Goal: Task Accomplishment & Management: Complete application form

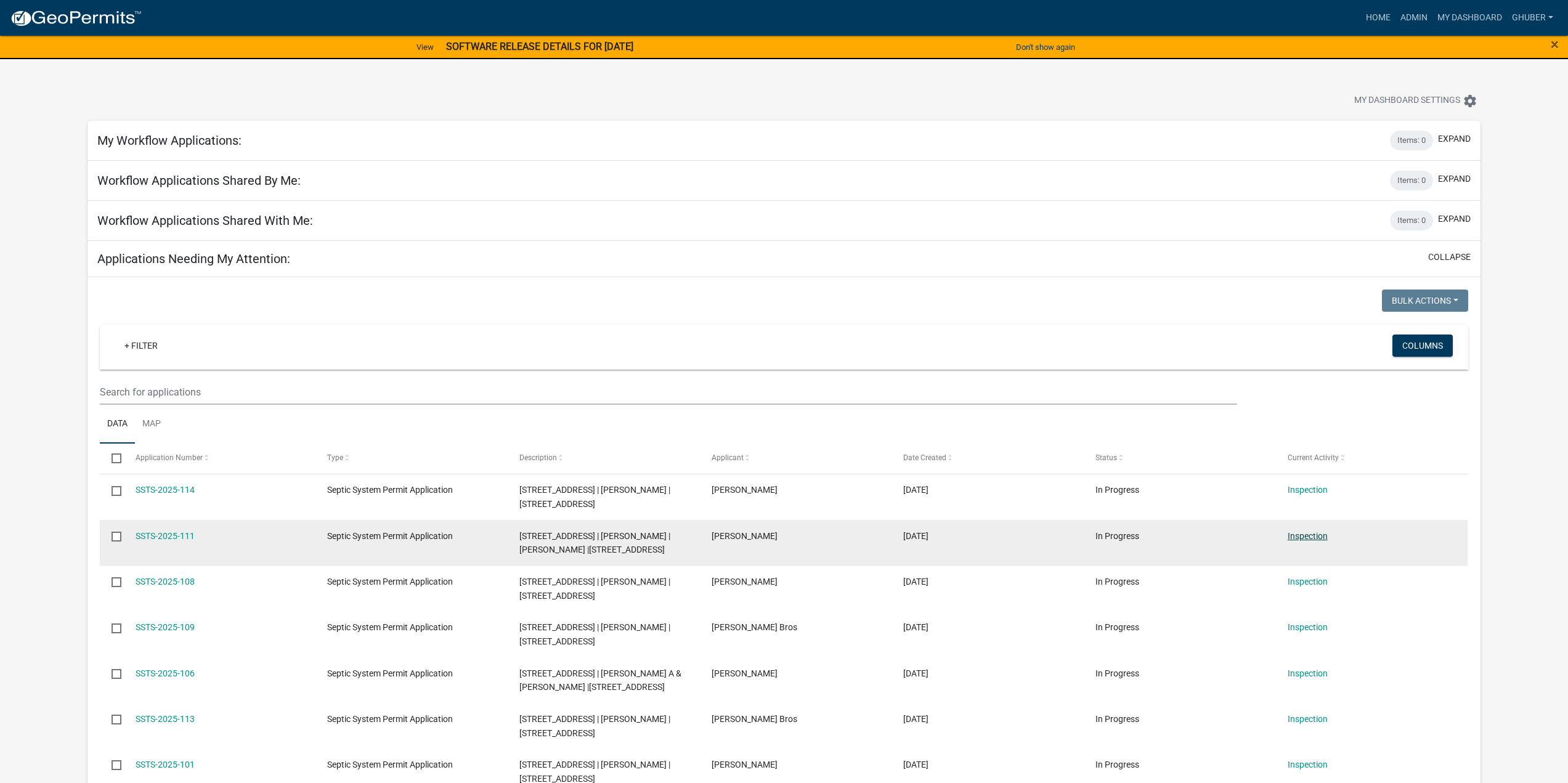
click at [1308, 536] on link "Inspection" at bounding box center [1308, 536] width 40 height 10
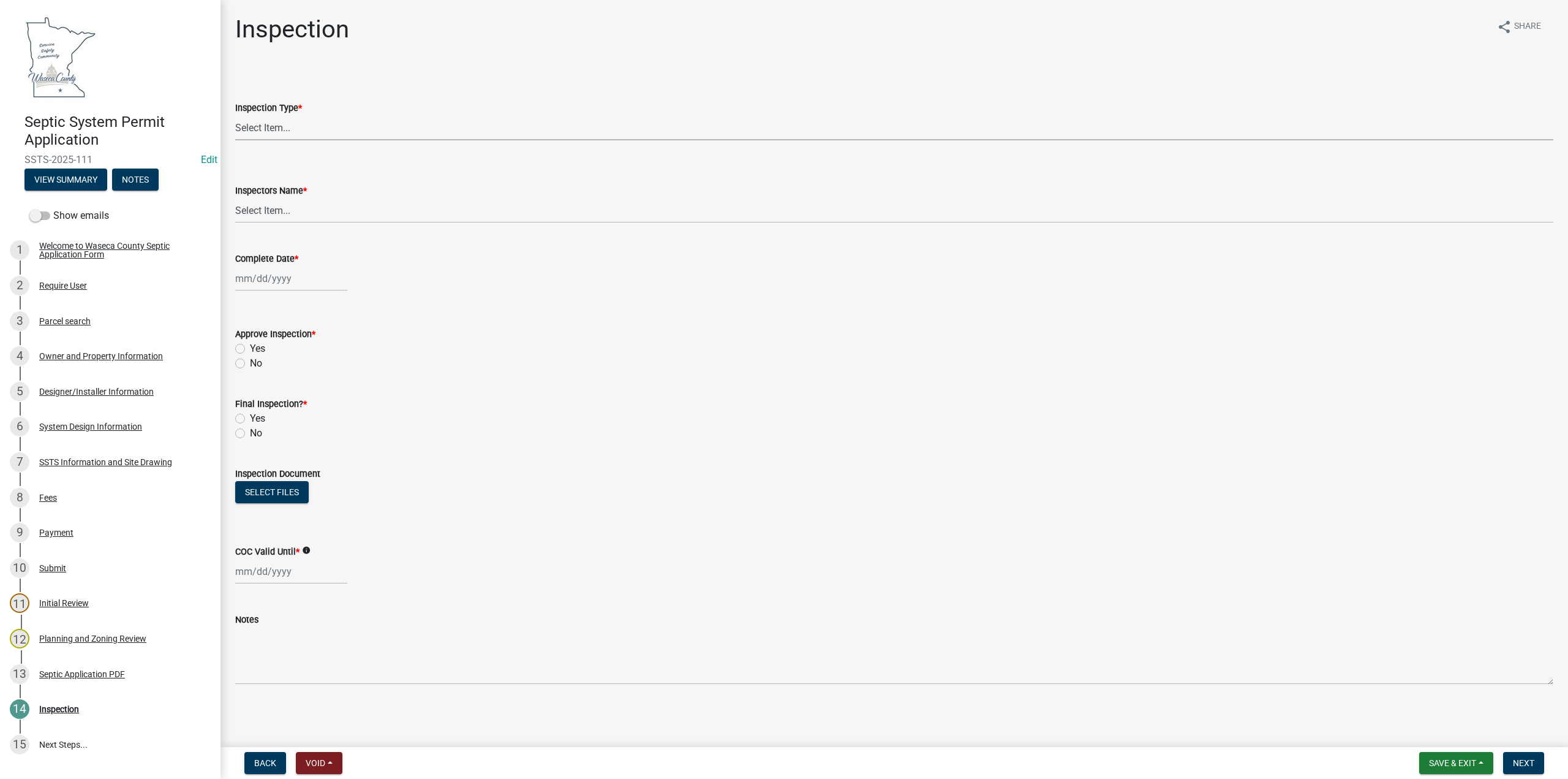
click at [249, 125] on select "Select Item... Preliminary/Soils Inspection Construction Inspection Existing Sy…" at bounding box center [894, 128] width 1318 height 25
click at [235, 115] on select "Select Item... Preliminary/Soils Inspection Construction Inspection Existing Sy…" at bounding box center [894, 128] width 1318 height 25
select select "296e9793-ae16-4fdd-8e85-9b10e2903d04"
click at [261, 207] on select "Select Item... [PERSON_NAME] ([PERSON_NAME]) bzabel2 ([PERSON_NAME]) [PERSON_NA…" at bounding box center [894, 210] width 1318 height 25
select select "bd9ddfb0-b6c9-4217-acc0-e81ae30cb7d3"
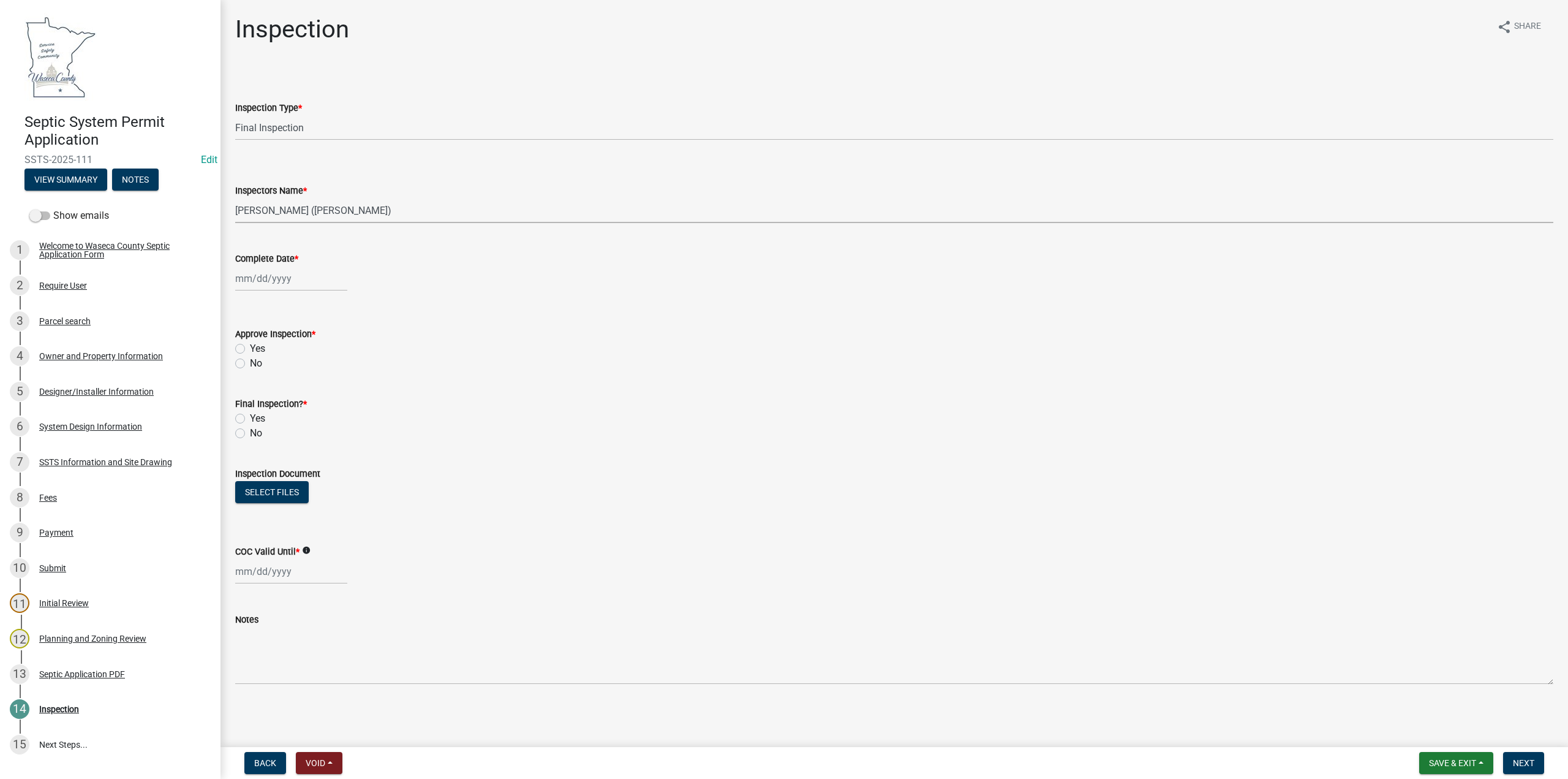
click at [235, 198] on select "Select Item... [PERSON_NAME] ([PERSON_NAME]) bzabel2 ([PERSON_NAME]) [PERSON_NA…" at bounding box center [894, 210] width 1318 height 25
click at [250, 345] on label "Yes" at bounding box center [257, 348] width 15 height 14
click at [250, 345] on input "Yes" at bounding box center [254, 345] width 8 height 8
radio input "true"
click at [250, 421] on label "Yes" at bounding box center [257, 418] width 15 height 14
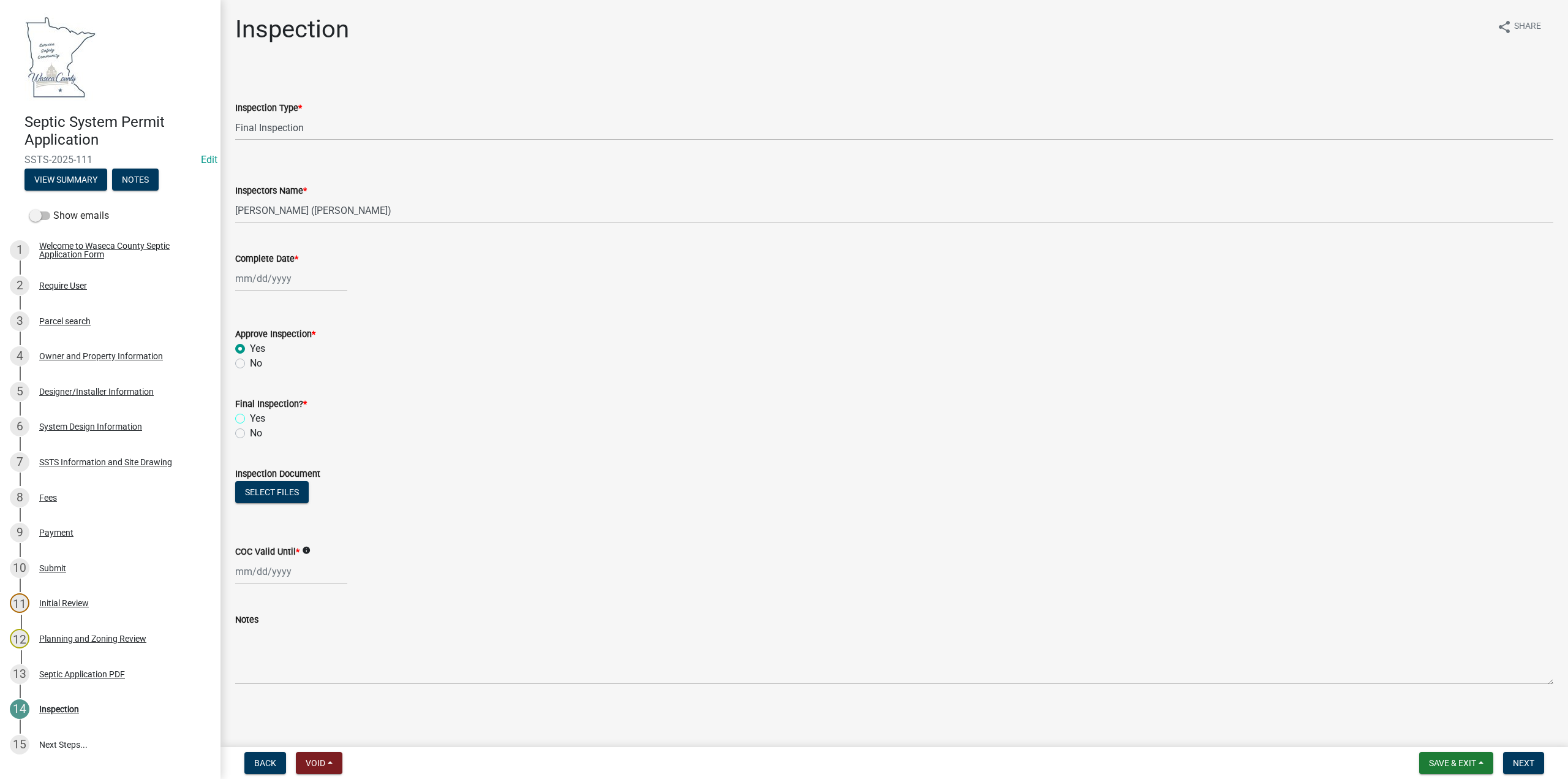
click at [250, 419] on input "Yes" at bounding box center [254, 415] width 8 height 8
radio input "true"
click at [271, 286] on div at bounding box center [291, 278] width 112 height 25
select select "9"
select select "2025"
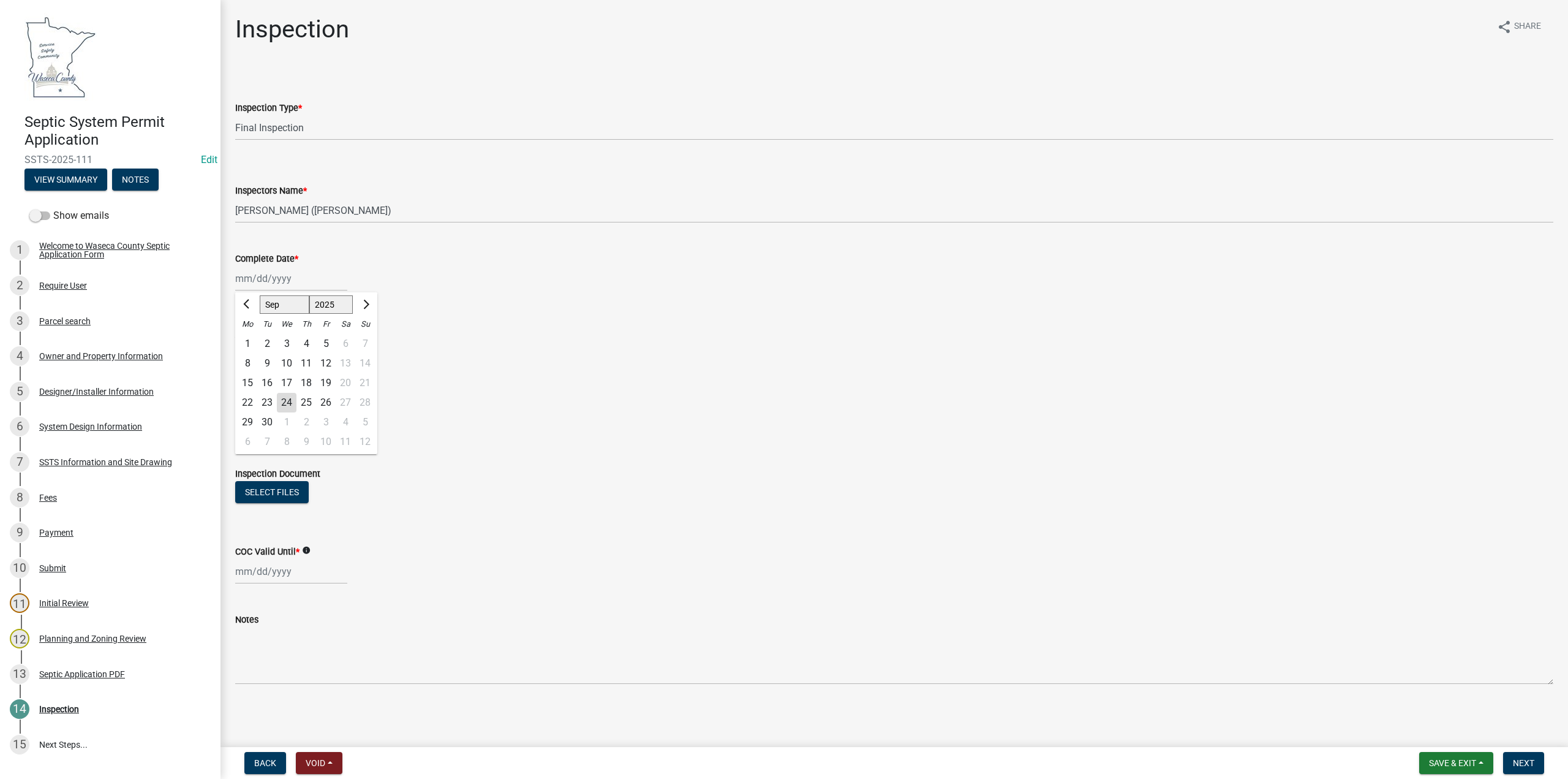
click at [329, 381] on div "19" at bounding box center [325, 383] width 20 height 20
type input "[DATE]"
click at [278, 488] on button "Select files" at bounding box center [272, 492] width 74 height 22
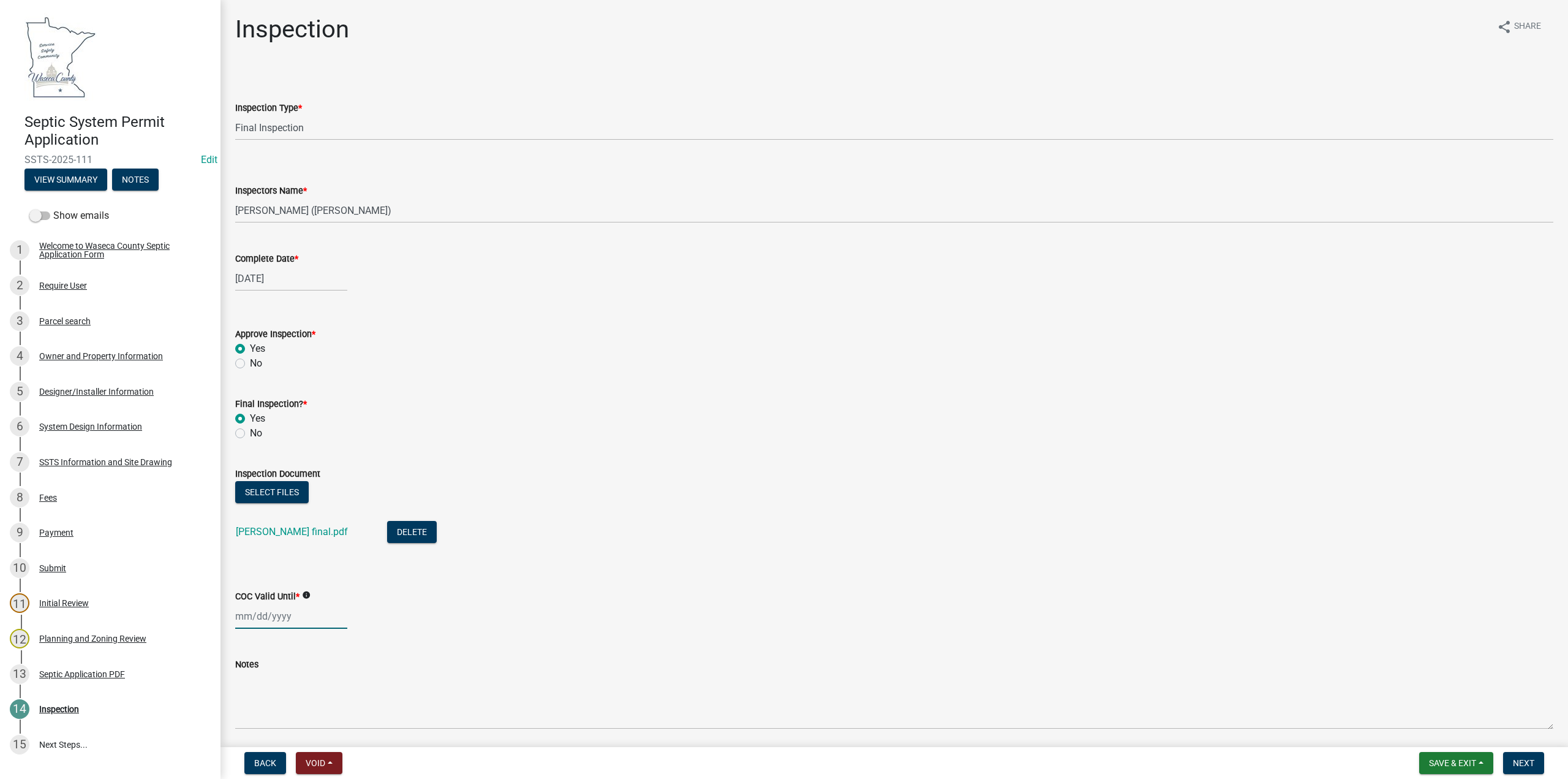
click at [243, 618] on div at bounding box center [291, 616] width 112 height 25
select select "9"
click at [329, 453] on select "1525 1526 1527 1528 1529 1530 1531 1532 1533 1534 1535 1536 1537 1538 1539 1540…" at bounding box center [331, 452] width 44 height 18
select select "2030"
click at [309, 443] on select "1525 1526 1527 1528 1529 1530 1531 1532 1533 1534 1535 1536 1537 1538 1539 1540…" at bounding box center [331, 452] width 44 height 18
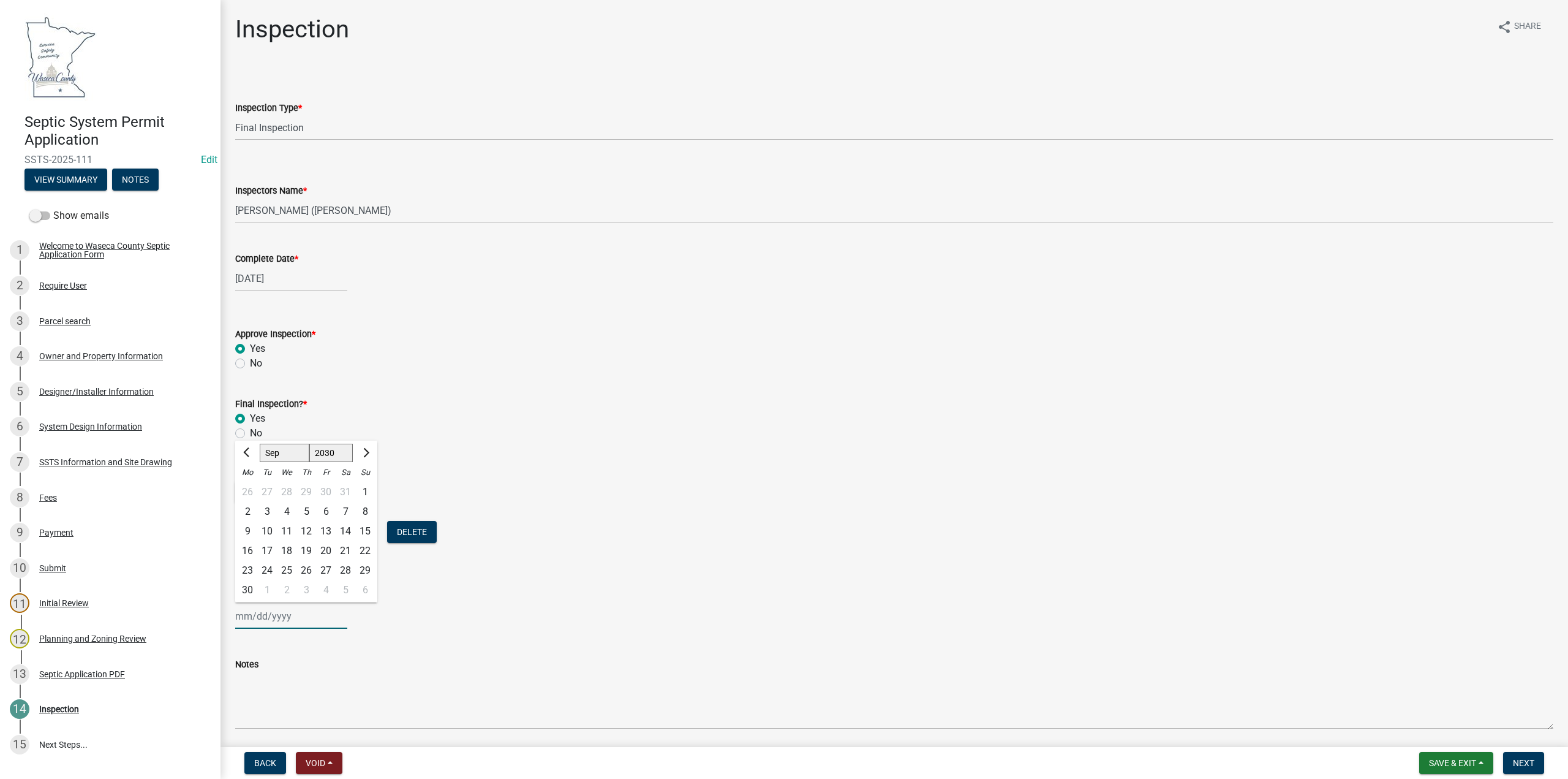
click at [308, 552] on div "19" at bounding box center [306, 550] width 20 height 20
type input "[DATE]"
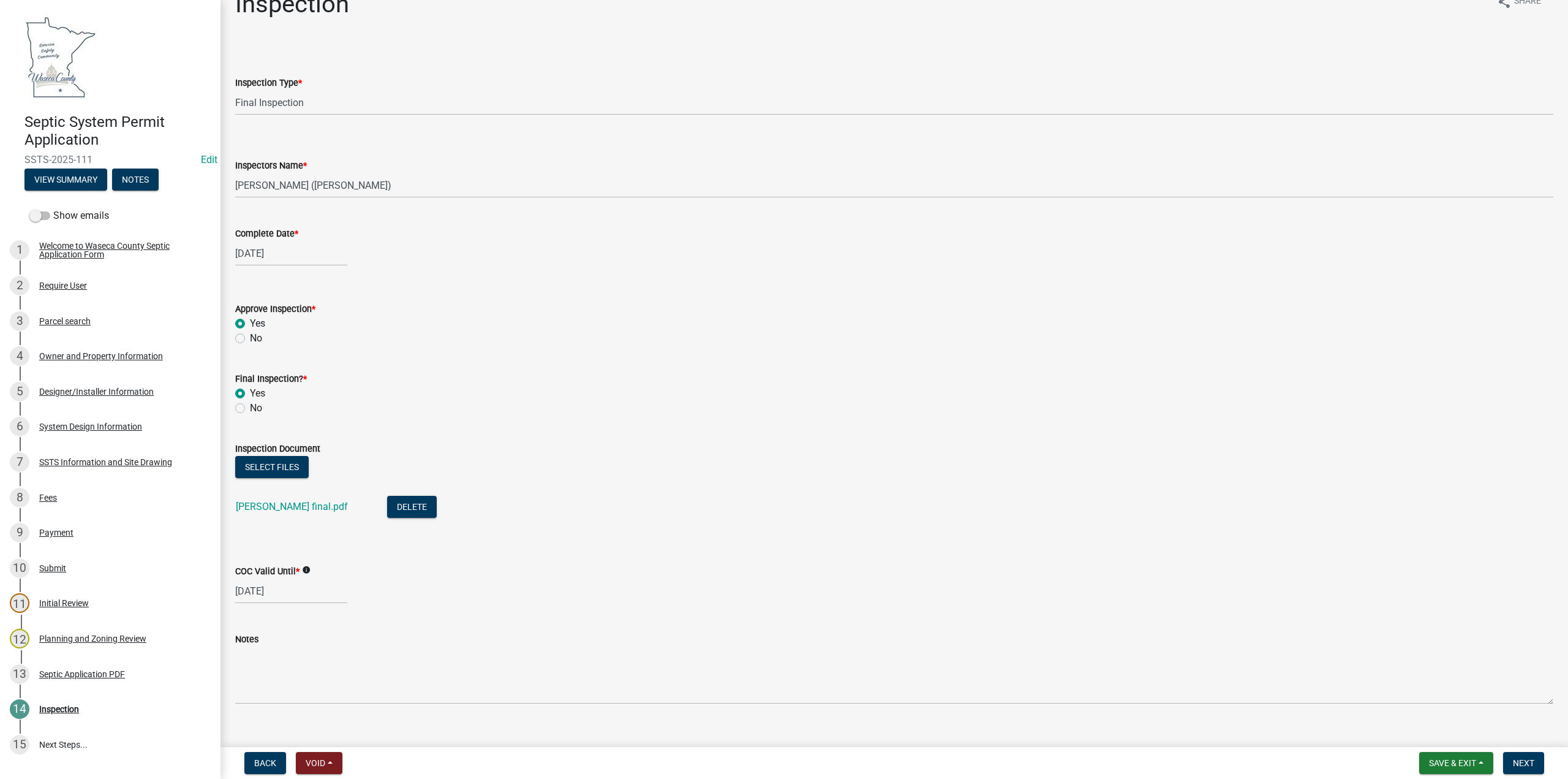
scroll to position [45, 0]
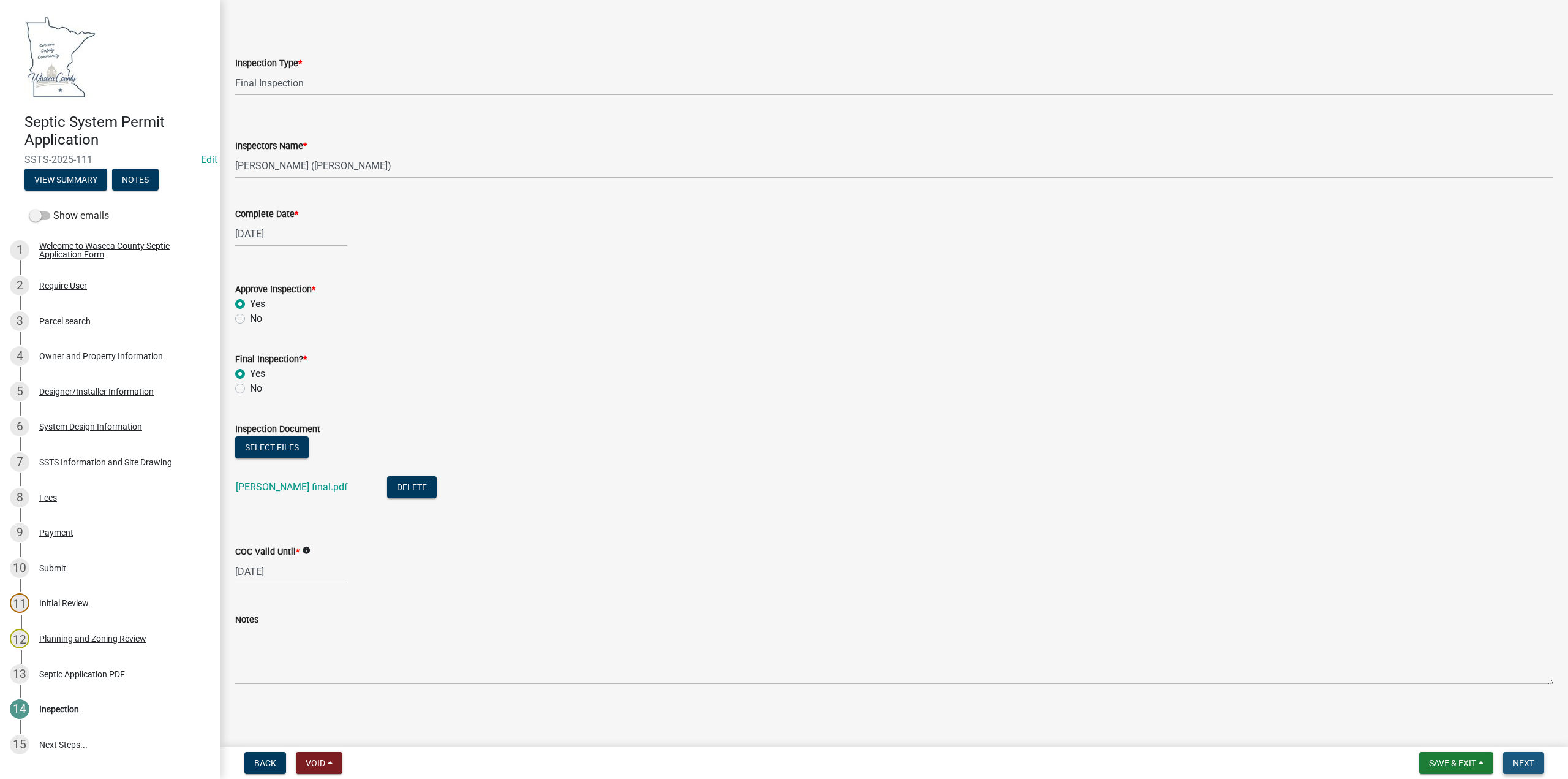
click at [1509, 762] on button "Next" at bounding box center [1523, 763] width 41 height 22
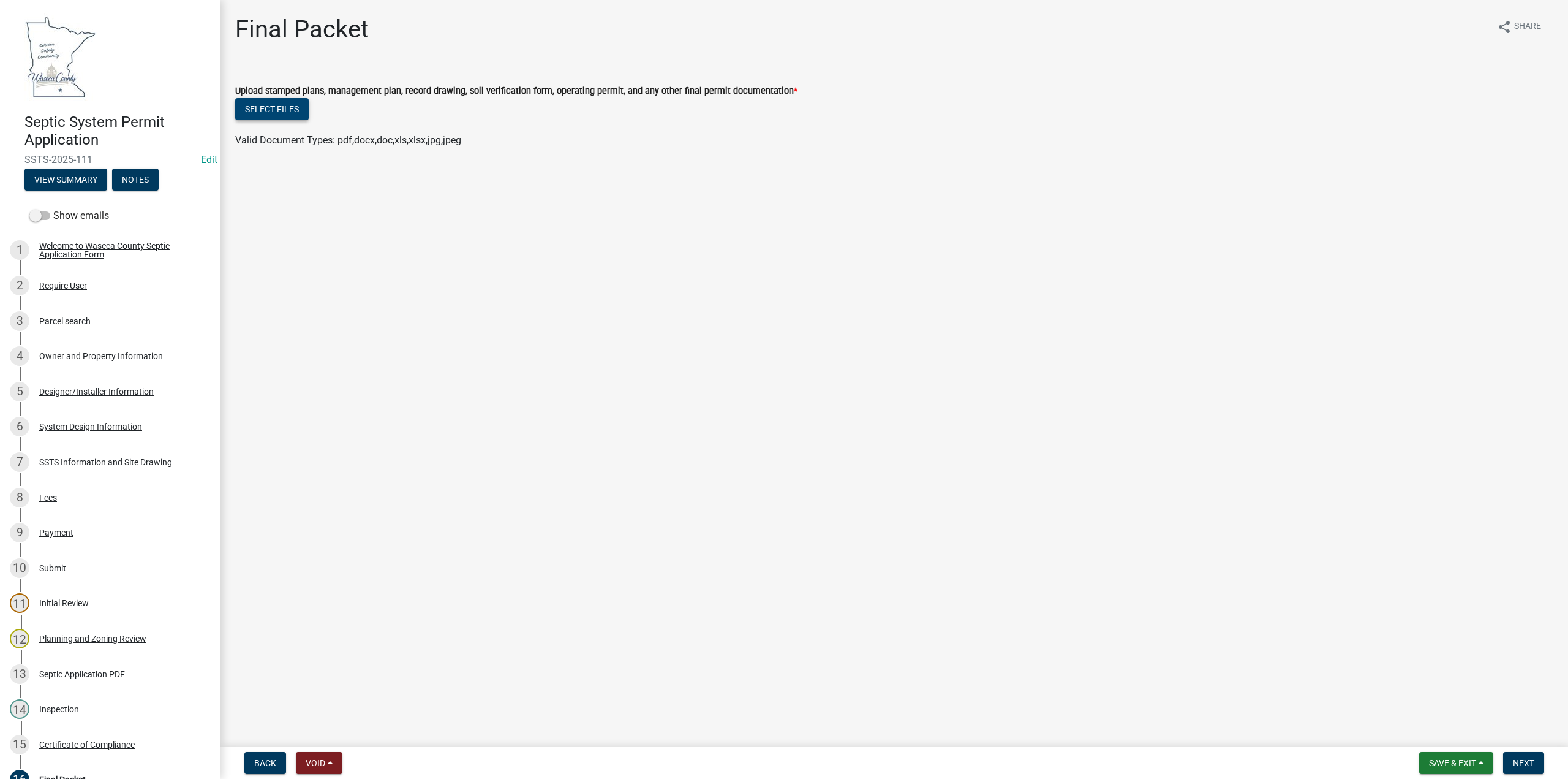
click at [283, 106] on button "Select files" at bounding box center [272, 109] width 74 height 22
click at [1525, 761] on span "Next" at bounding box center [1523, 763] width 21 height 10
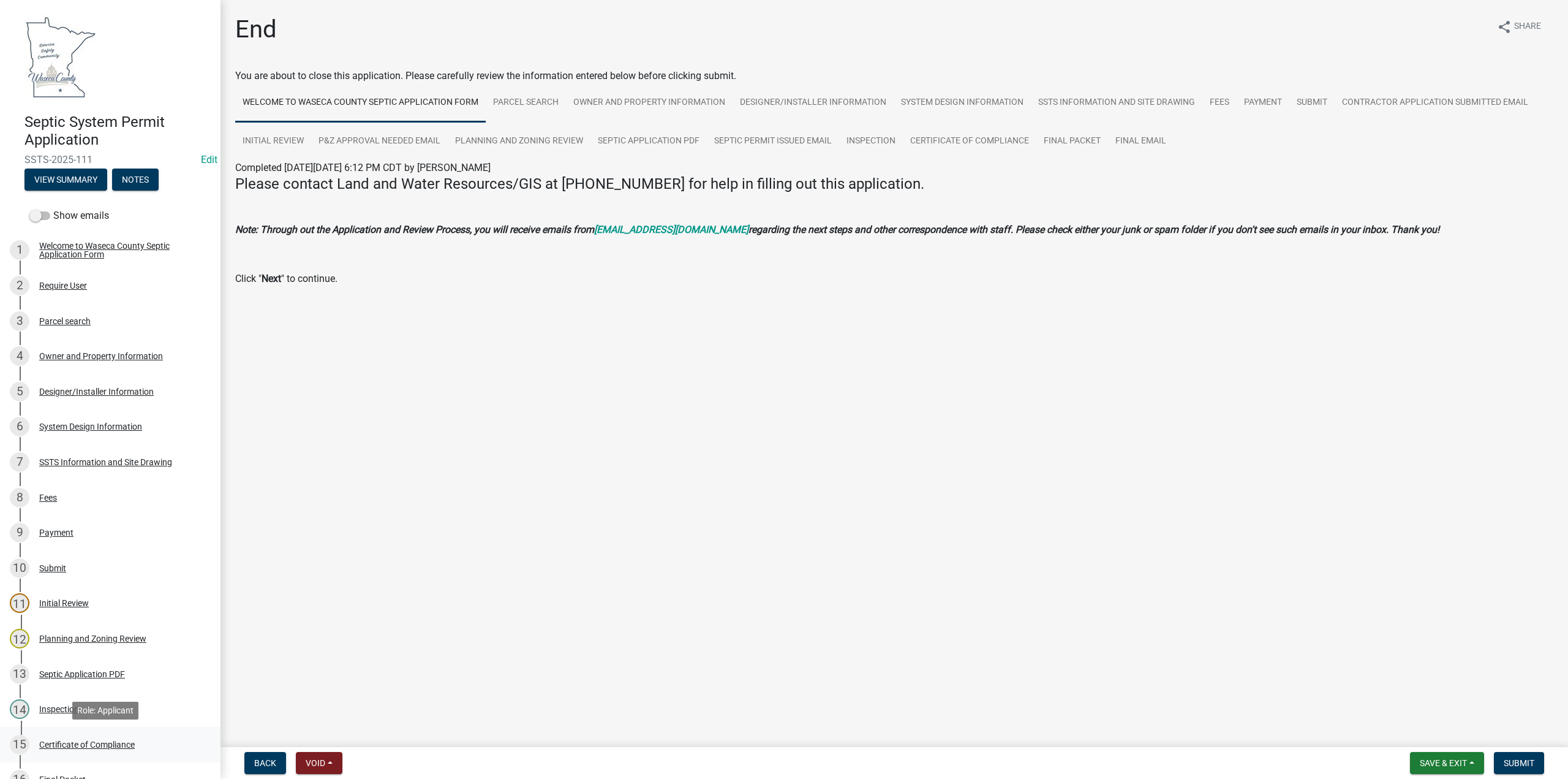
click at [59, 741] on div "Certificate of Compliance" at bounding box center [87, 744] width 96 height 9
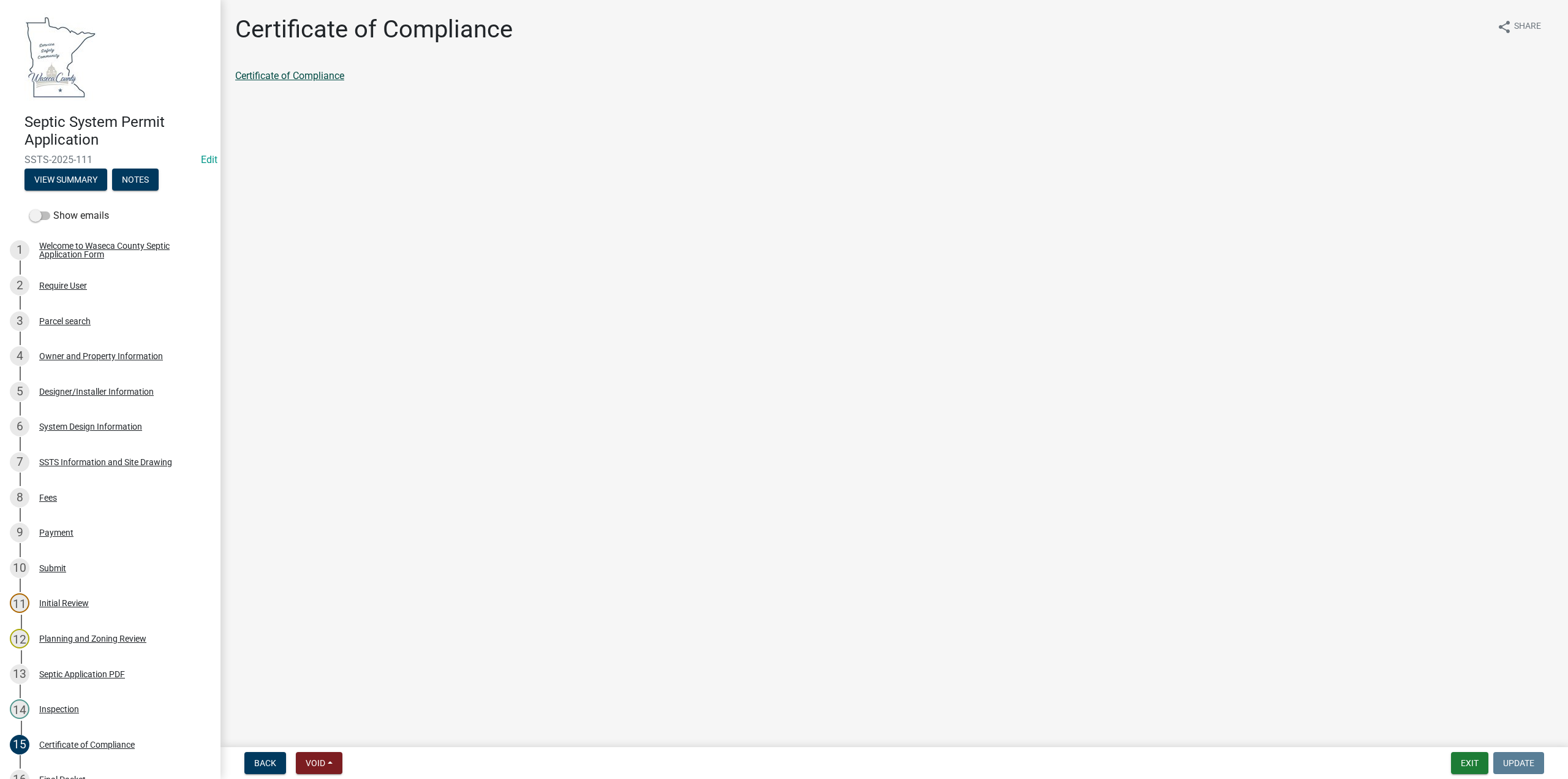
click at [306, 79] on link "Certificate of Compliance" at bounding box center [290, 76] width 109 height 11
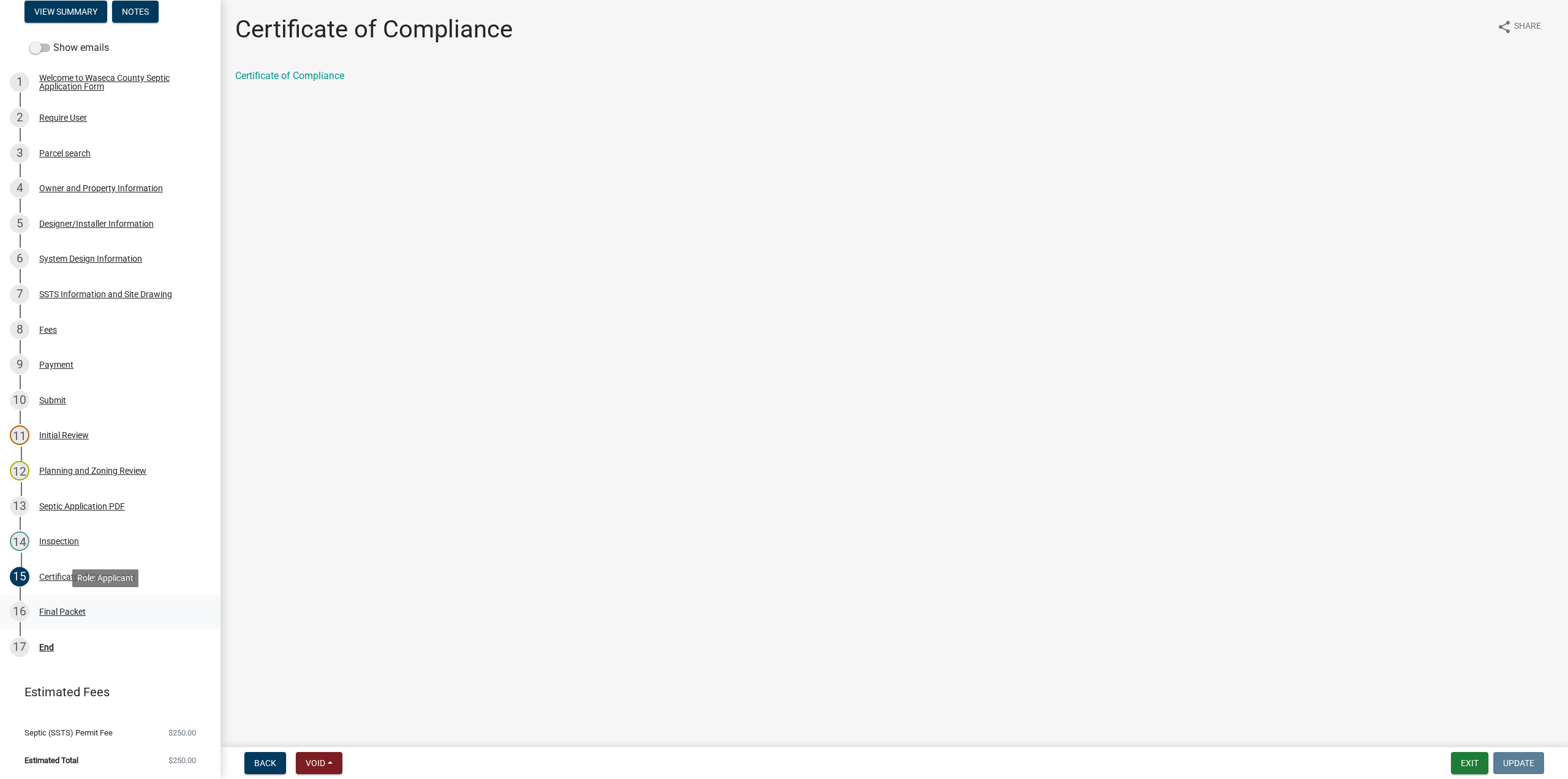
click at [71, 612] on div "Final Packet" at bounding box center [62, 611] width 47 height 9
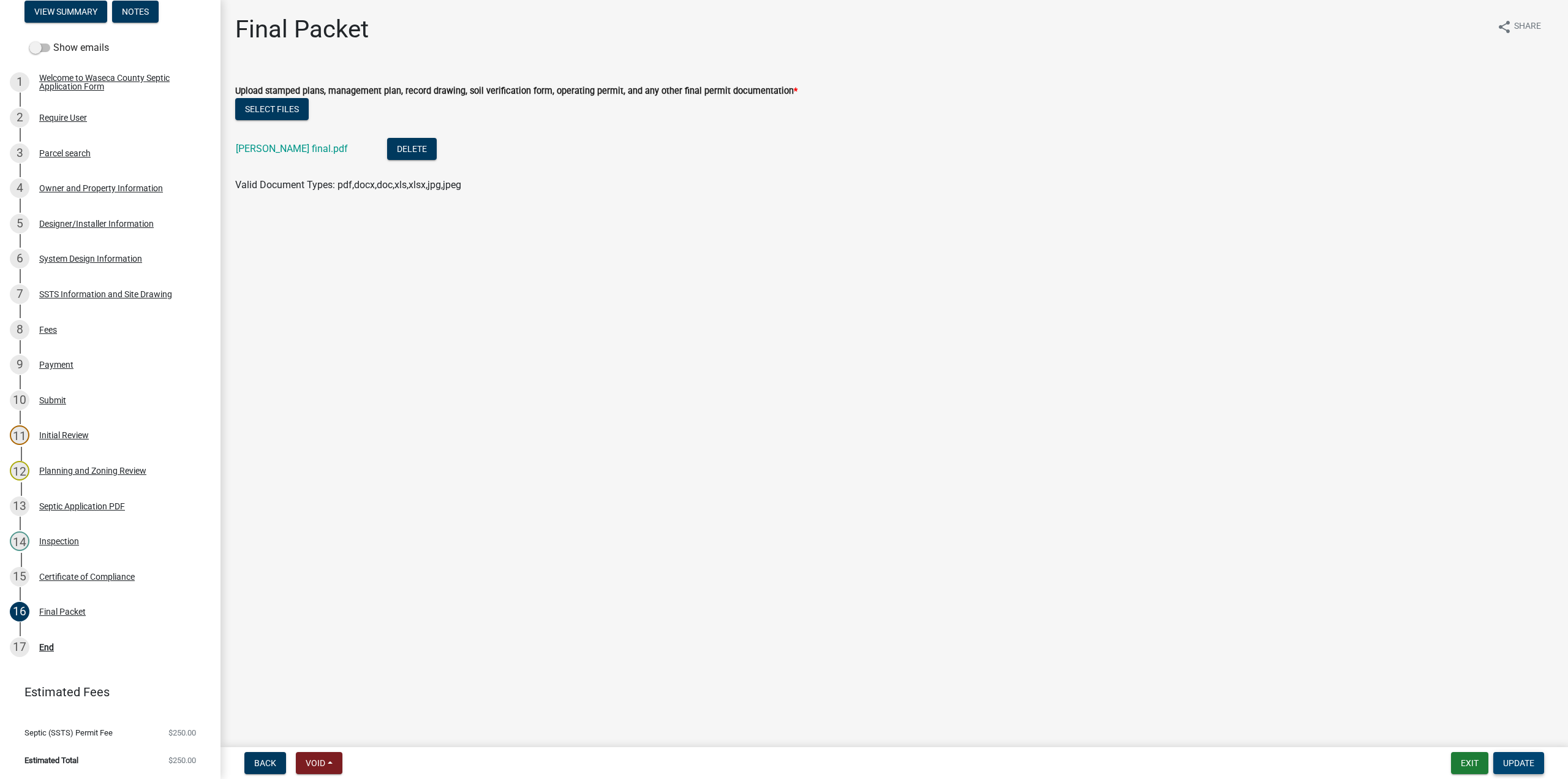
click at [1513, 763] on span "Update" at bounding box center [1519, 763] width 31 height 10
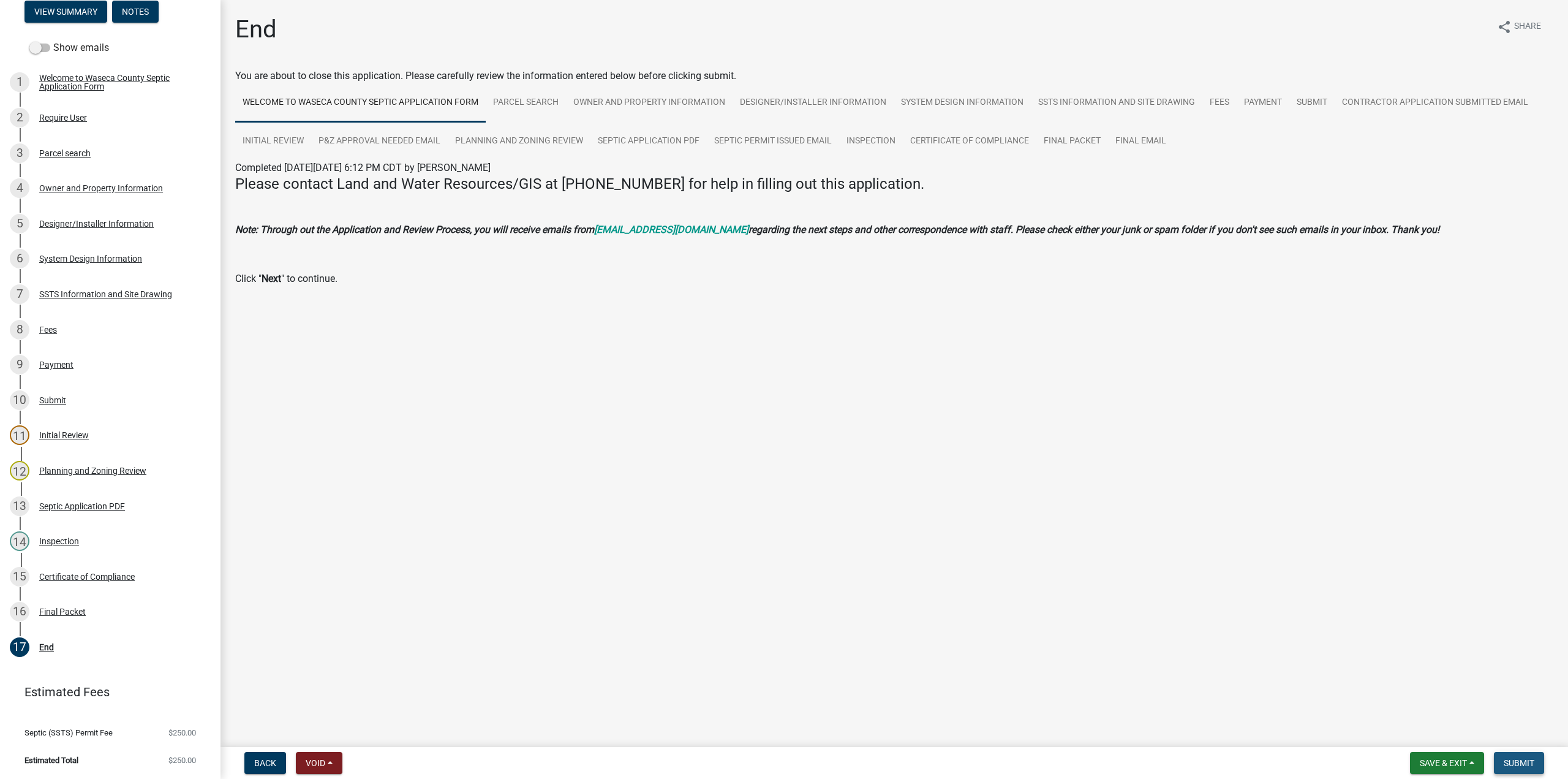
click at [1524, 761] on span "Submit" at bounding box center [1519, 763] width 31 height 10
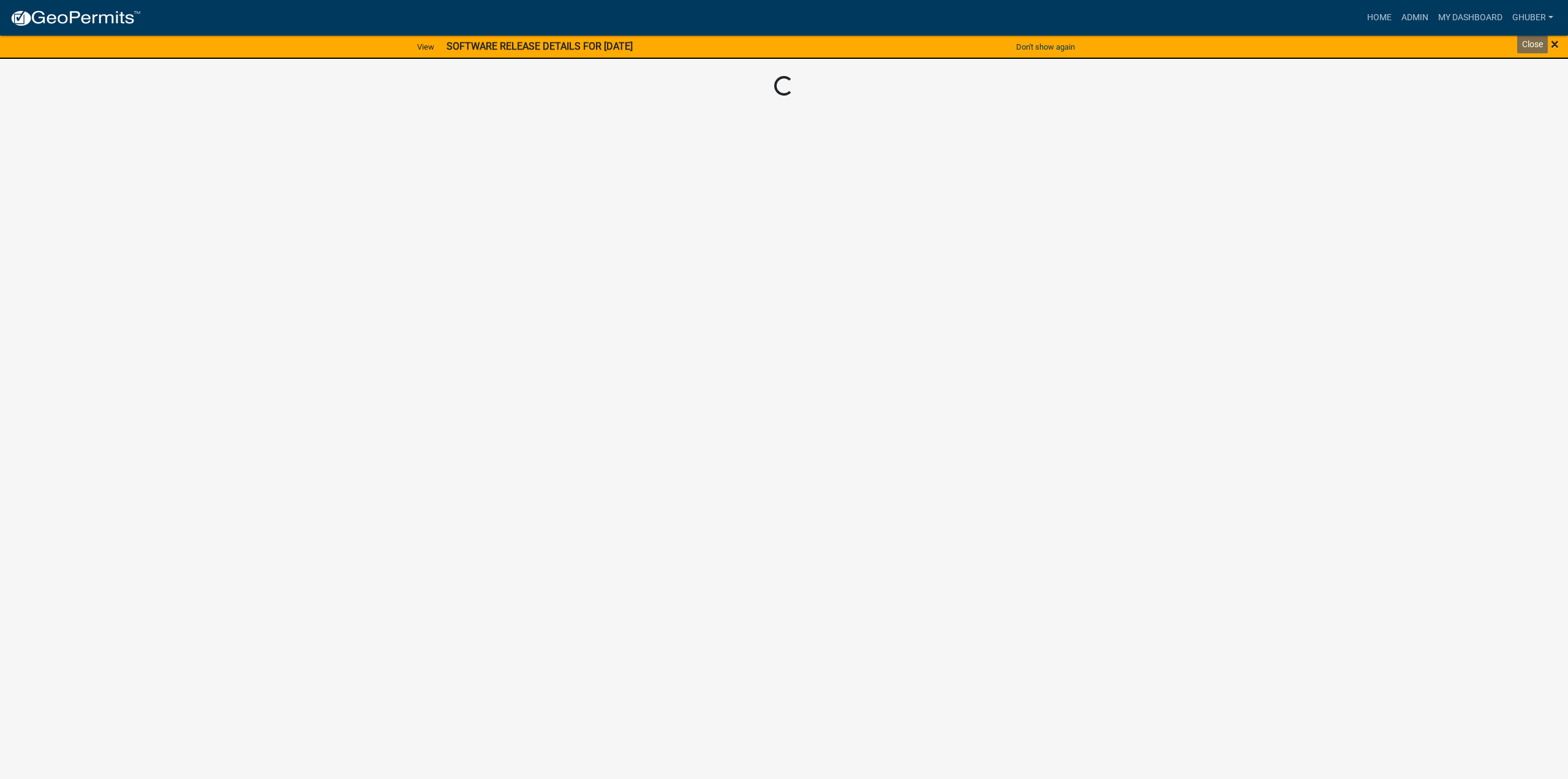
click at [1553, 44] on span "×" at bounding box center [1555, 43] width 8 height 17
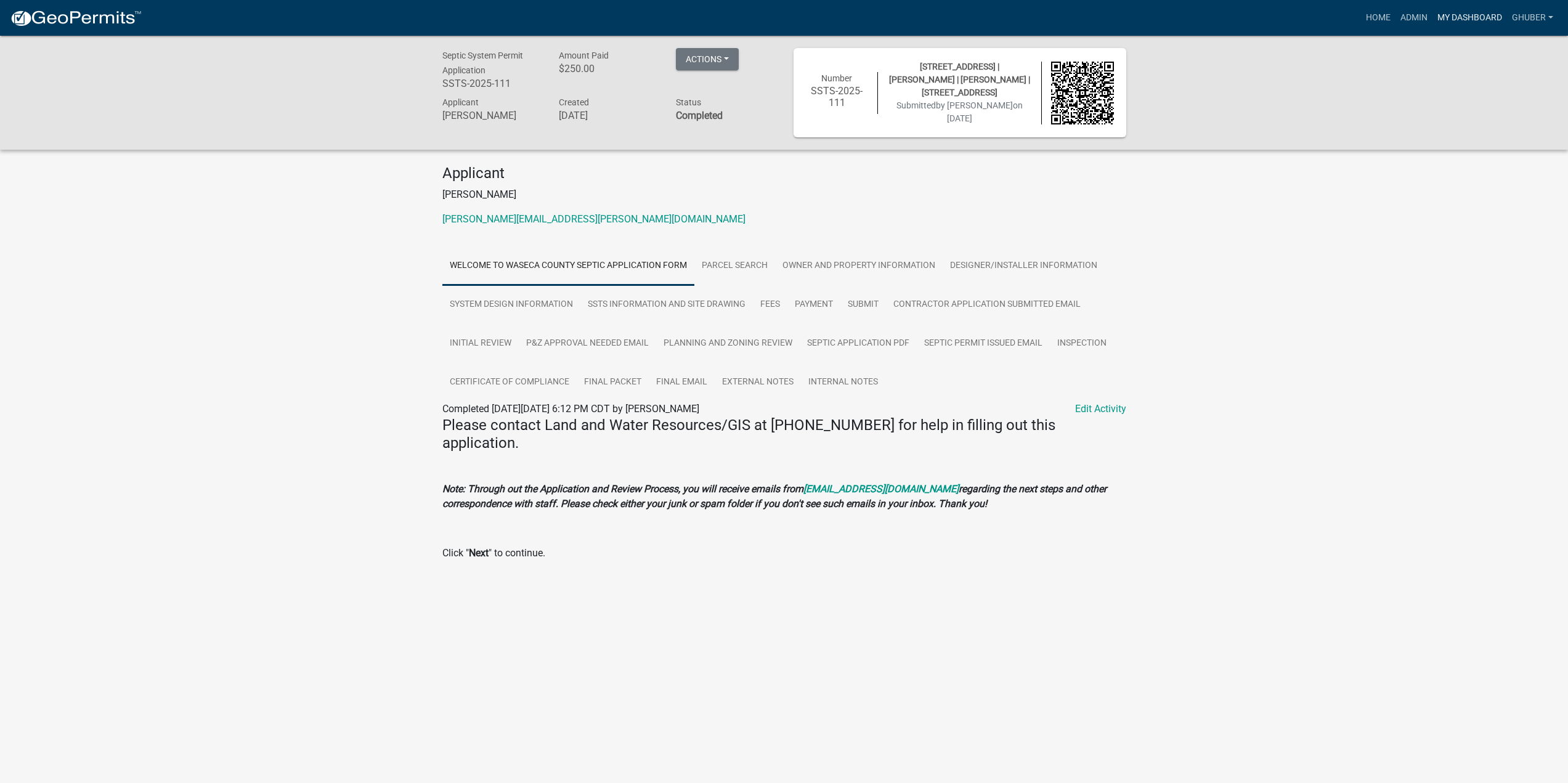
click at [1477, 22] on link "My Dashboard" at bounding box center [1470, 18] width 75 height 23
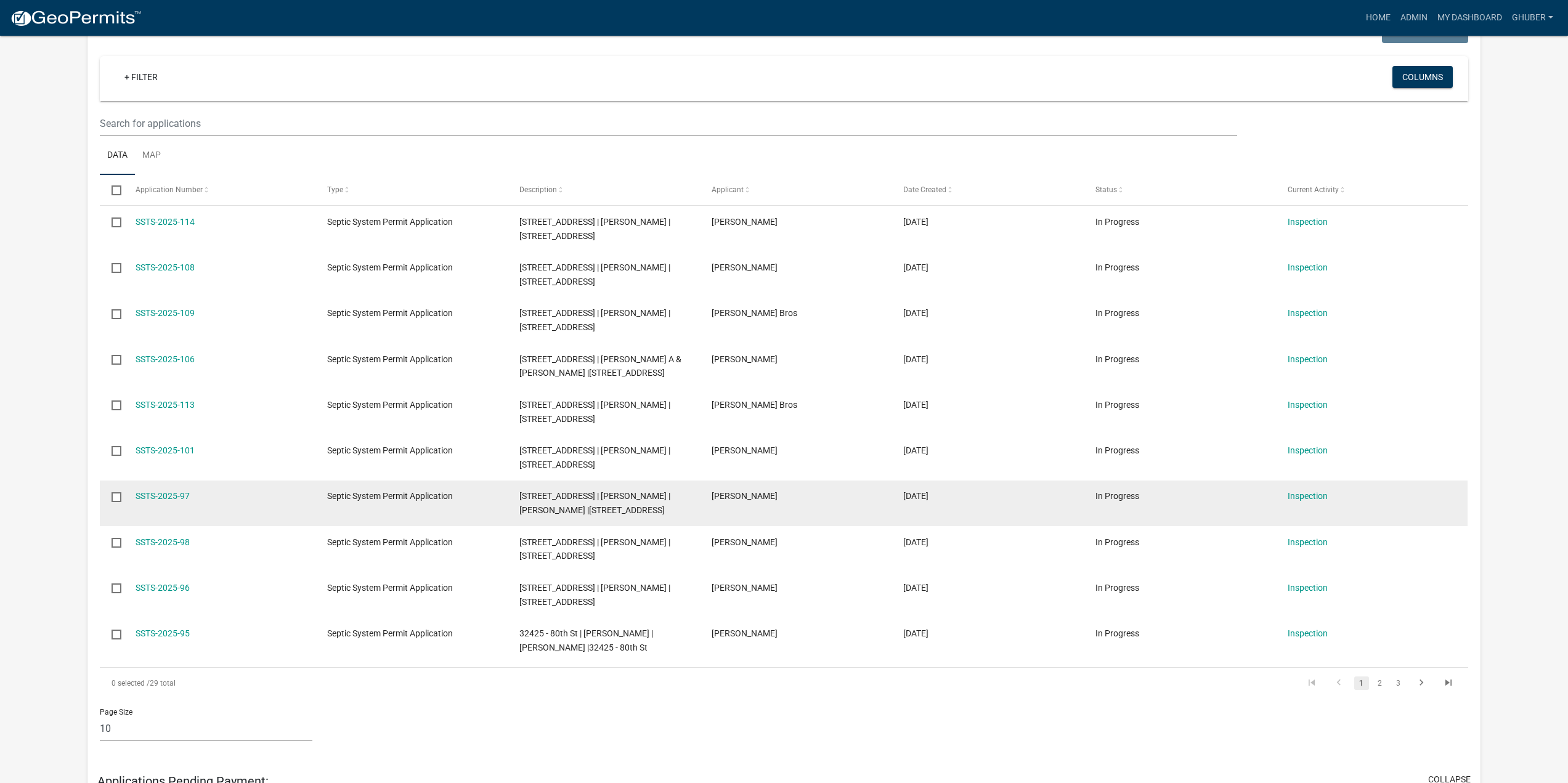
scroll to position [246, 0]
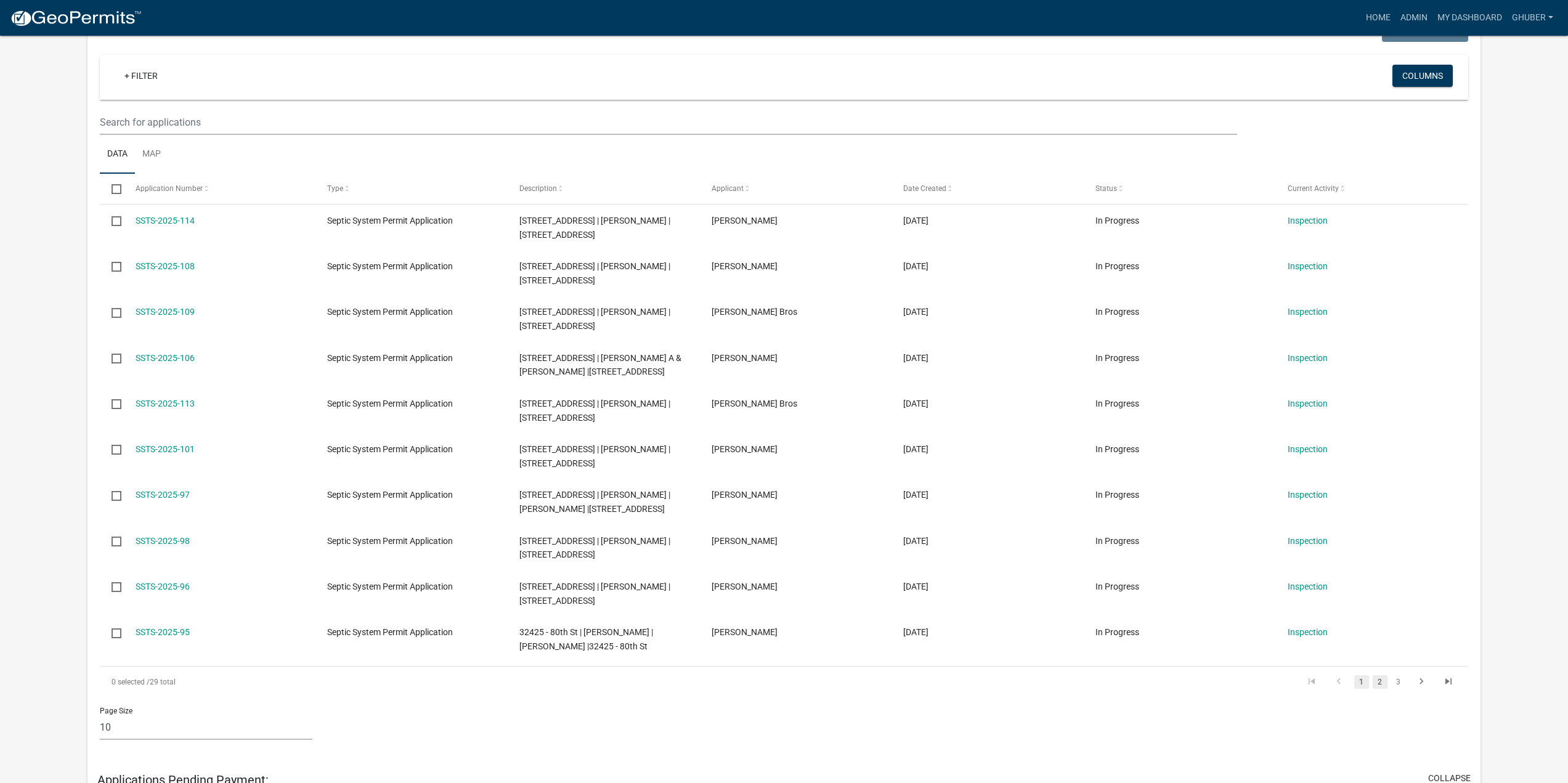
click at [1379, 683] on link "2" at bounding box center [1380, 681] width 15 height 13
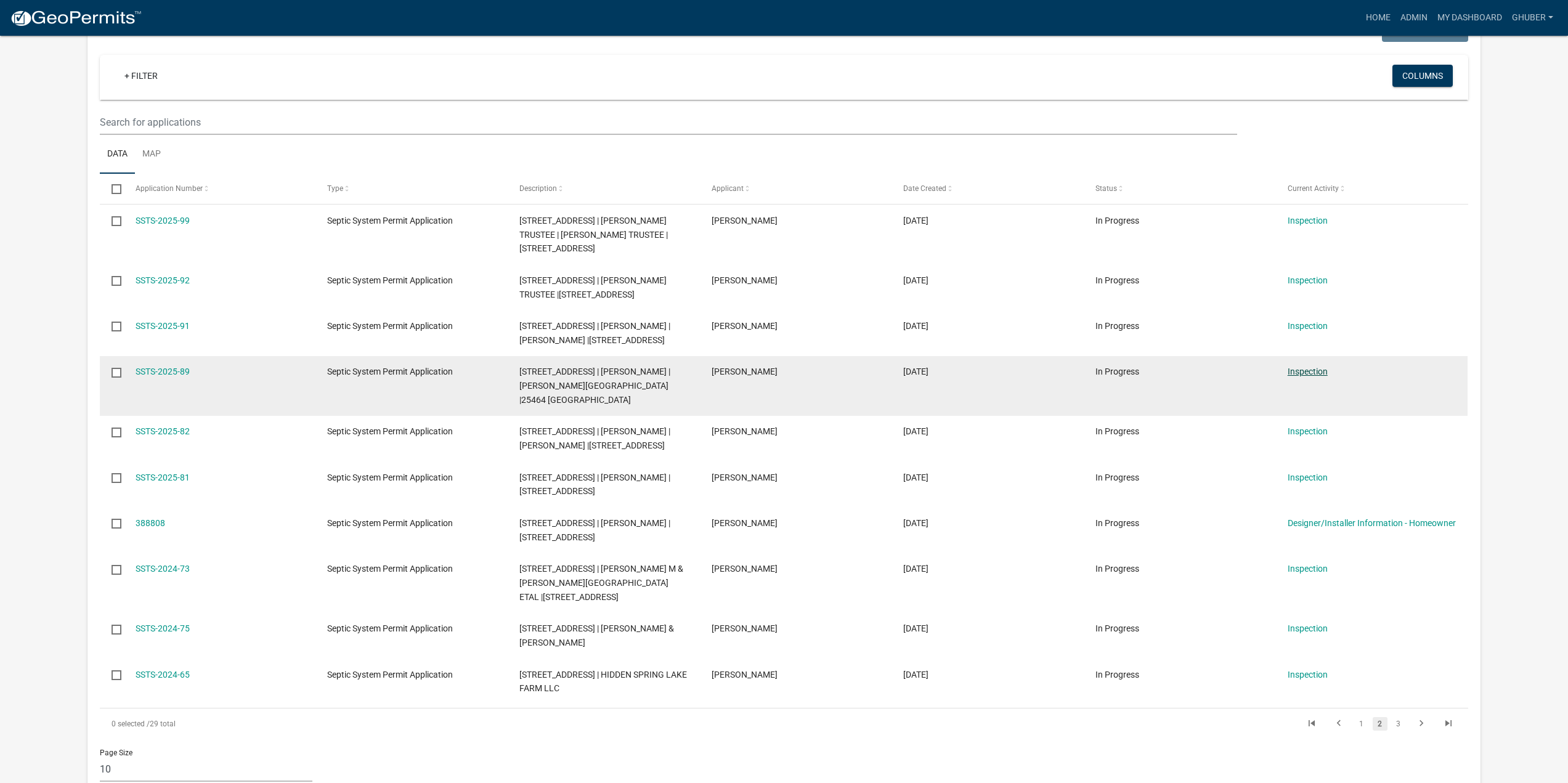
click at [1311, 373] on link "Inspection" at bounding box center [1308, 372] width 40 height 10
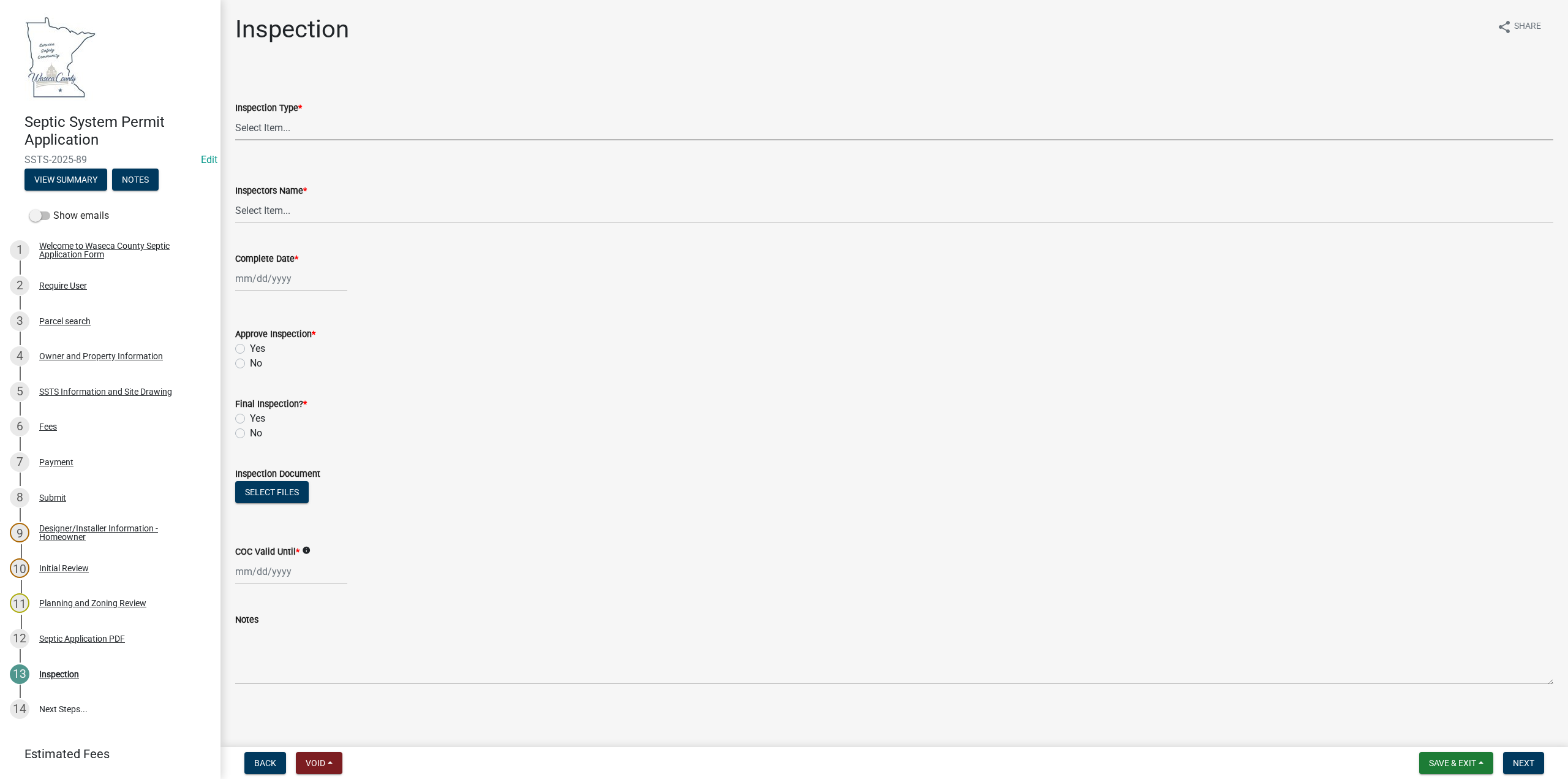
click at [281, 122] on select "Select Item... Preliminary/Soils Inspection Construction Inspection Existing Sy…" at bounding box center [894, 128] width 1318 height 25
click at [235, 115] on select "Select Item... Preliminary/Soils Inspection Construction Inspection Existing Sy…" at bounding box center [894, 128] width 1318 height 25
select select "296e9793-ae16-4fdd-8e85-9b10e2903d04"
click at [265, 210] on select "Select Item... [PERSON_NAME] ([PERSON_NAME]) bzabel2 ([PERSON_NAME]) [PERSON_NA…" at bounding box center [894, 210] width 1318 height 25
select select "bd9ddfb0-b6c9-4217-acc0-e81ae30cb7d3"
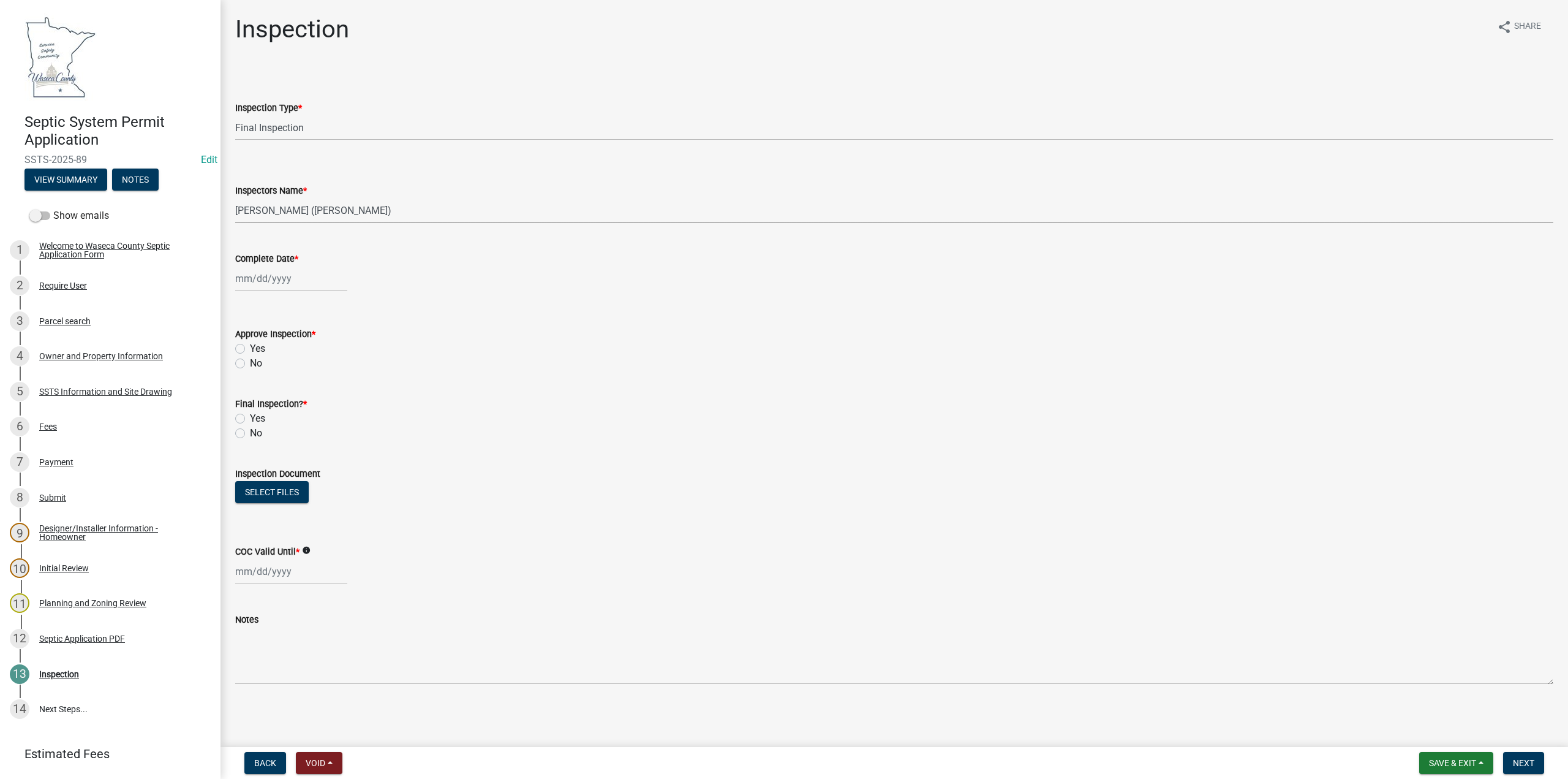
click at [235, 198] on select "Select Item... [PERSON_NAME] ([PERSON_NAME]) bzabel2 ([PERSON_NAME]) [PERSON_NA…" at bounding box center [894, 210] width 1318 height 25
click at [261, 270] on div at bounding box center [291, 278] width 112 height 25
select select "9"
select select "2025"
click at [287, 380] on div "17" at bounding box center [286, 383] width 20 height 20
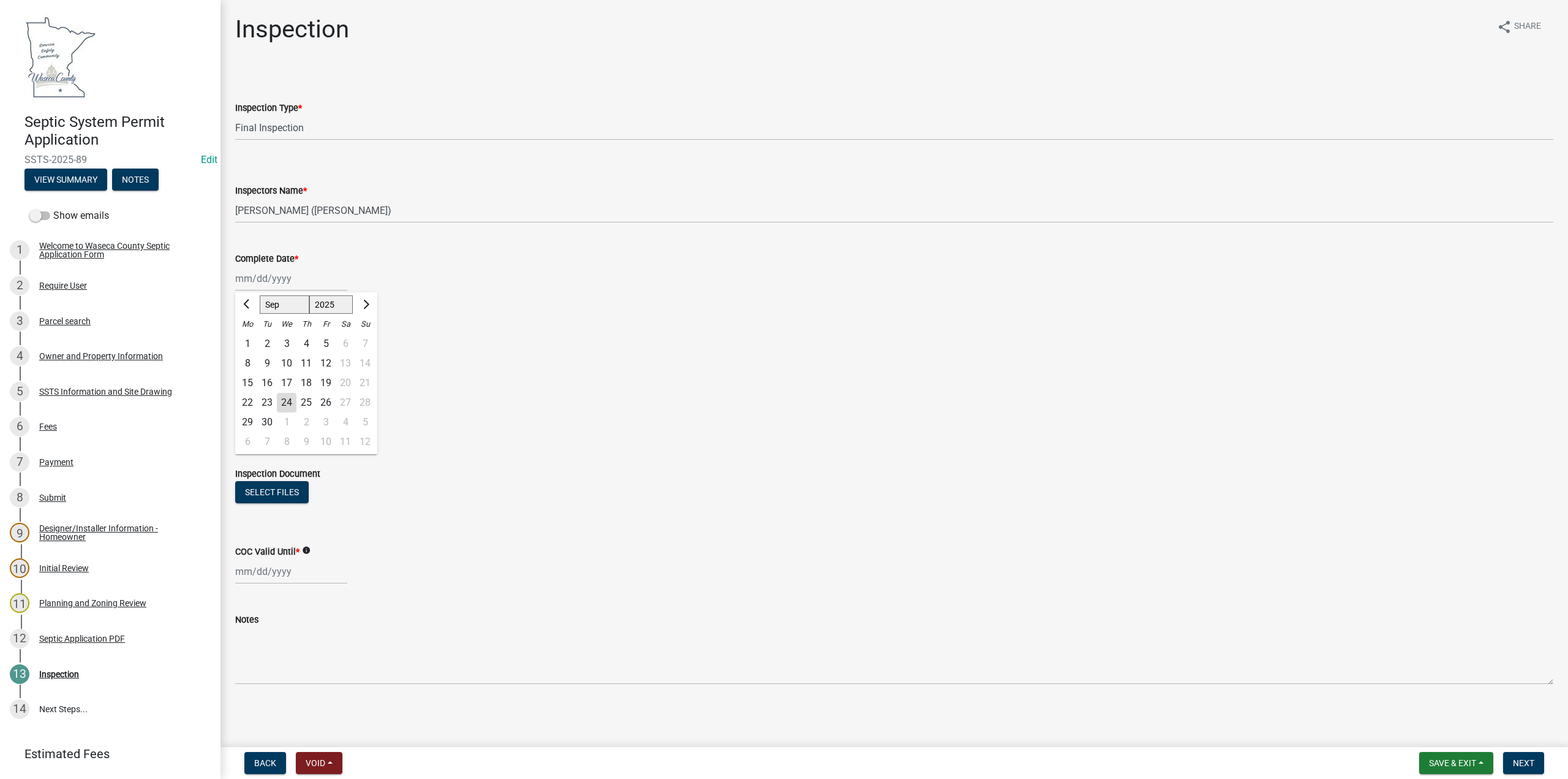
type input "[DATE]"
click at [250, 349] on label "Yes" at bounding box center [257, 348] width 15 height 14
click at [250, 349] on input "Yes" at bounding box center [254, 345] width 8 height 8
radio input "true"
click at [250, 415] on label "Yes" at bounding box center [257, 418] width 15 height 14
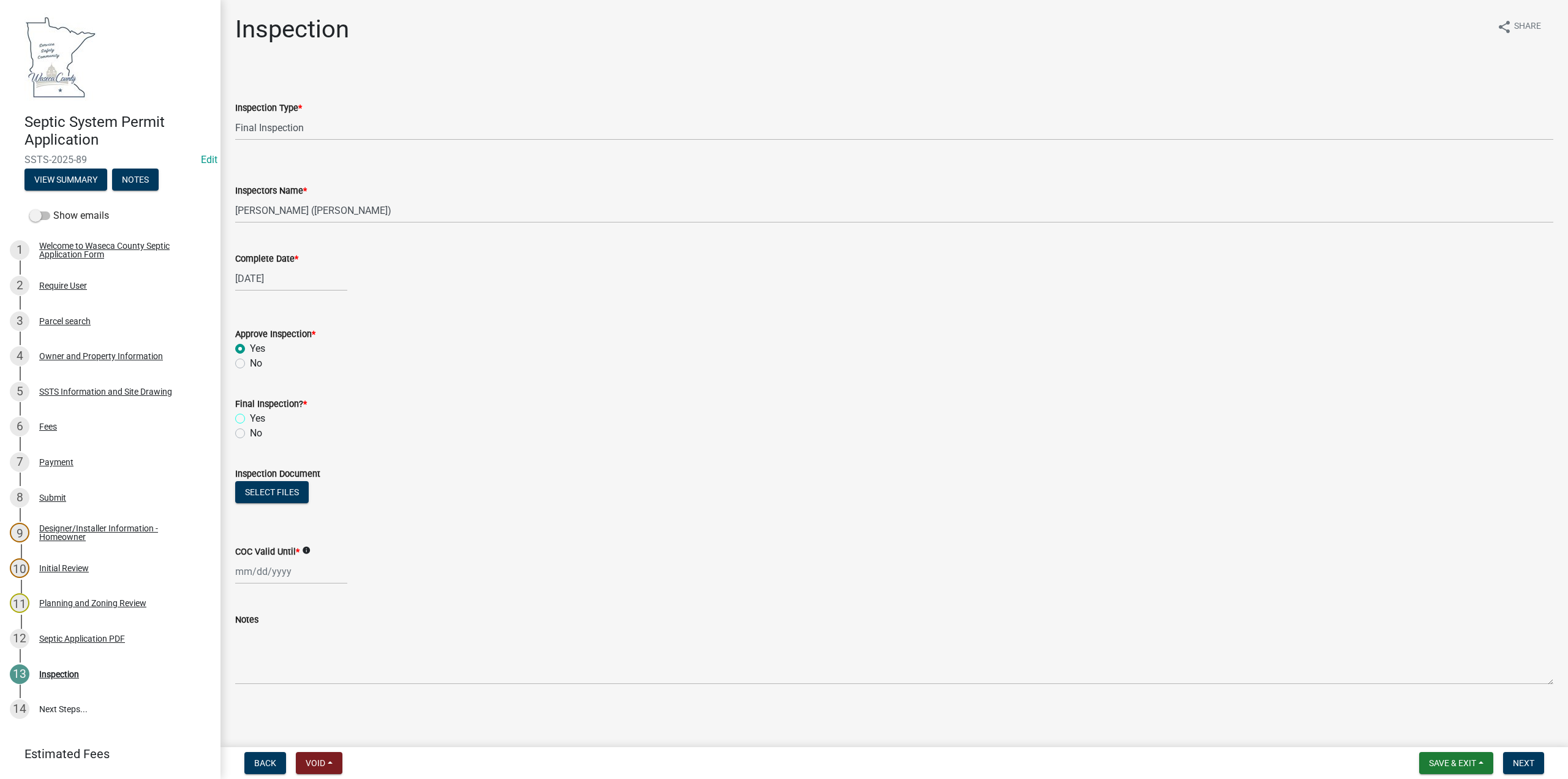
click at [250, 415] on input "Yes" at bounding box center [254, 415] width 8 height 8
radio input "true"
click at [257, 487] on button "Select files" at bounding box center [272, 492] width 74 height 22
click at [248, 606] on div at bounding box center [291, 616] width 112 height 25
select select "9"
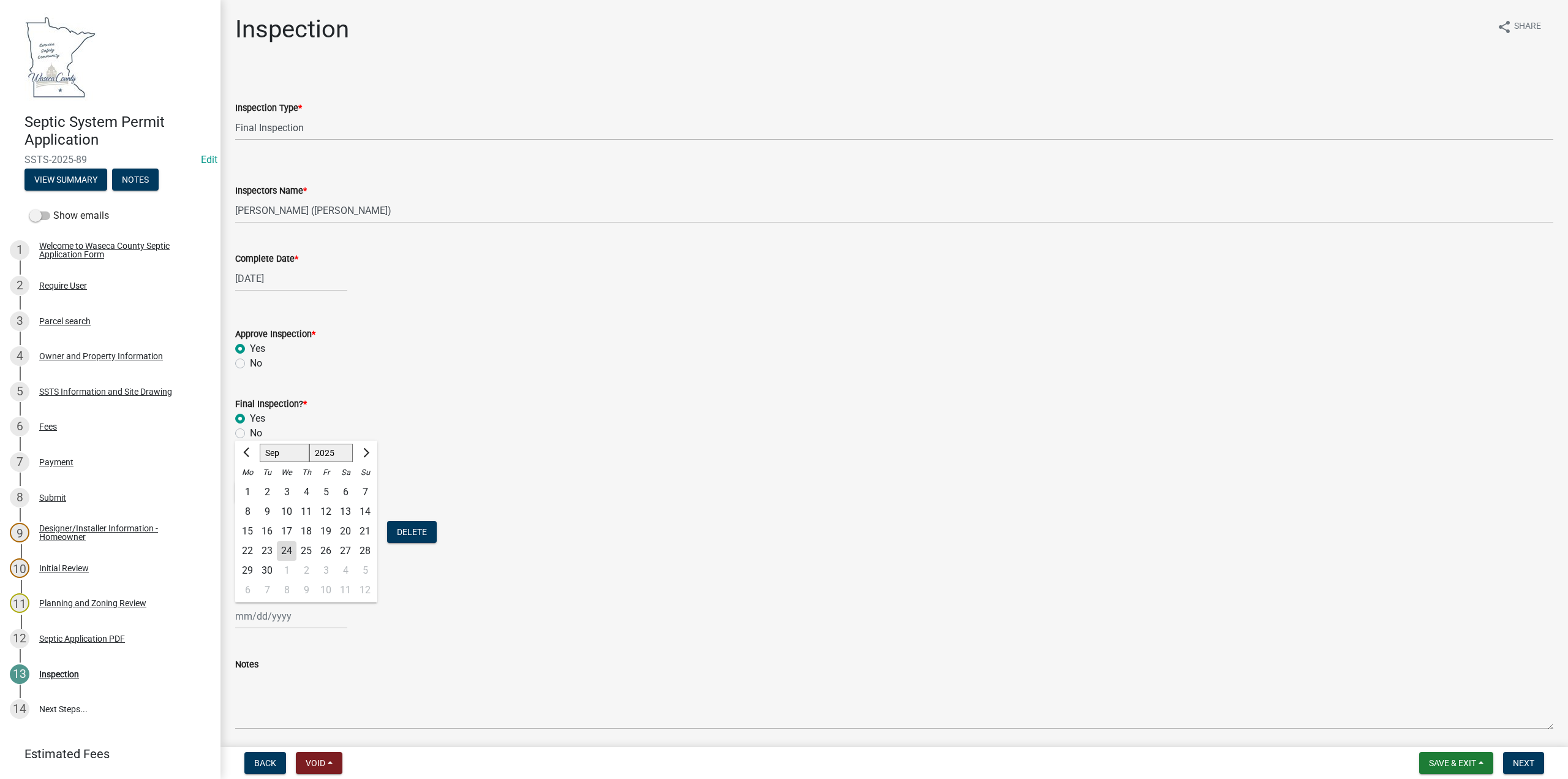
click at [332, 458] on select "1525 1526 1527 1528 1529 1530 1531 1532 1533 1534 1535 1536 1537 1538 1539 1540…" at bounding box center [331, 452] width 44 height 18
select select "2030"
click at [309, 443] on select "1525 1526 1527 1528 1529 1530 1531 1532 1533 1534 1535 1536 1537 1538 1539 1540…" at bounding box center [331, 452] width 44 height 18
click at [267, 549] on div "17" at bounding box center [267, 550] width 20 height 20
type input "[DATE]"
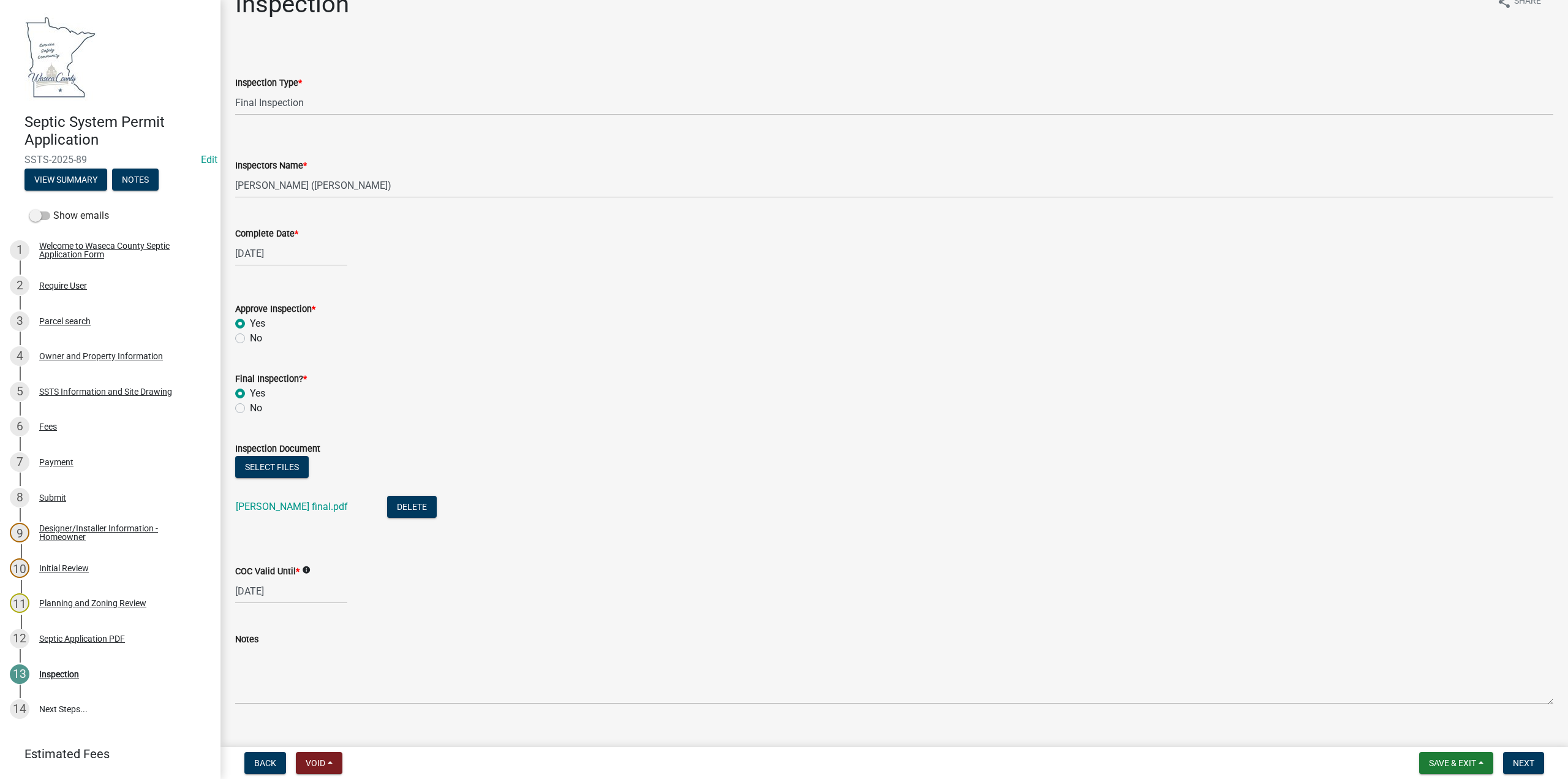
scroll to position [45, 0]
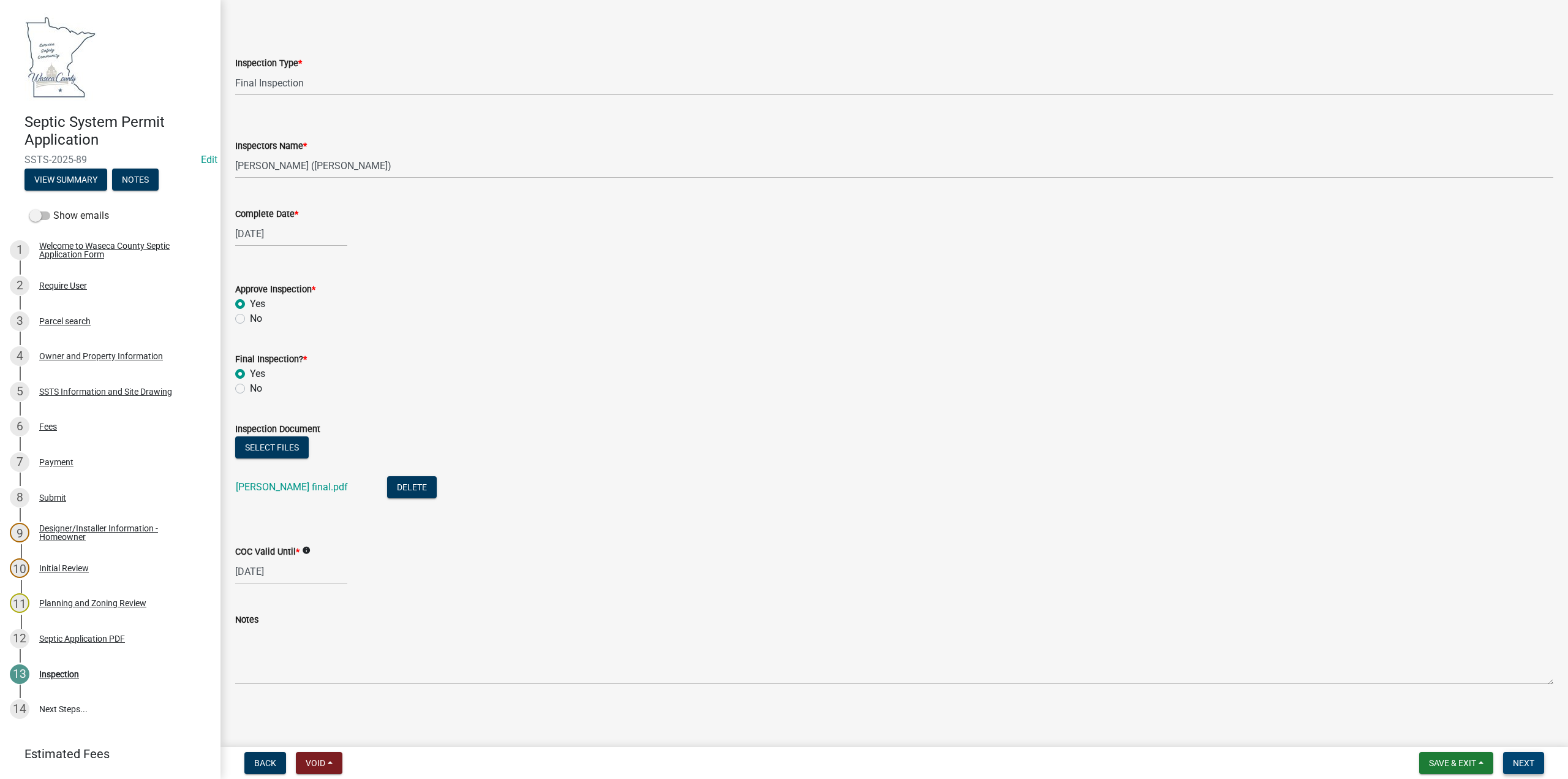
click at [1525, 759] on span "Next" at bounding box center [1523, 763] width 21 height 10
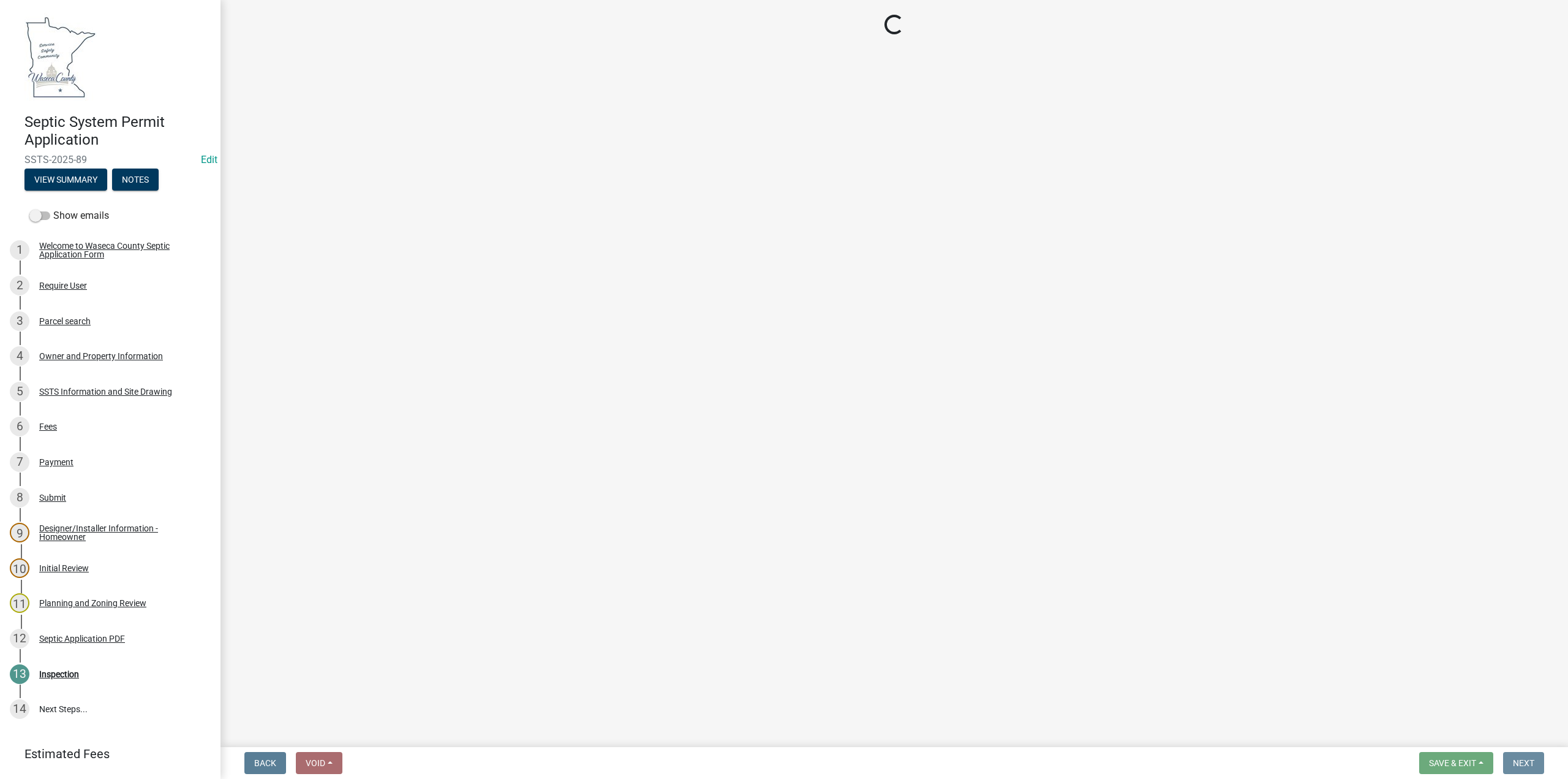
scroll to position [0, 0]
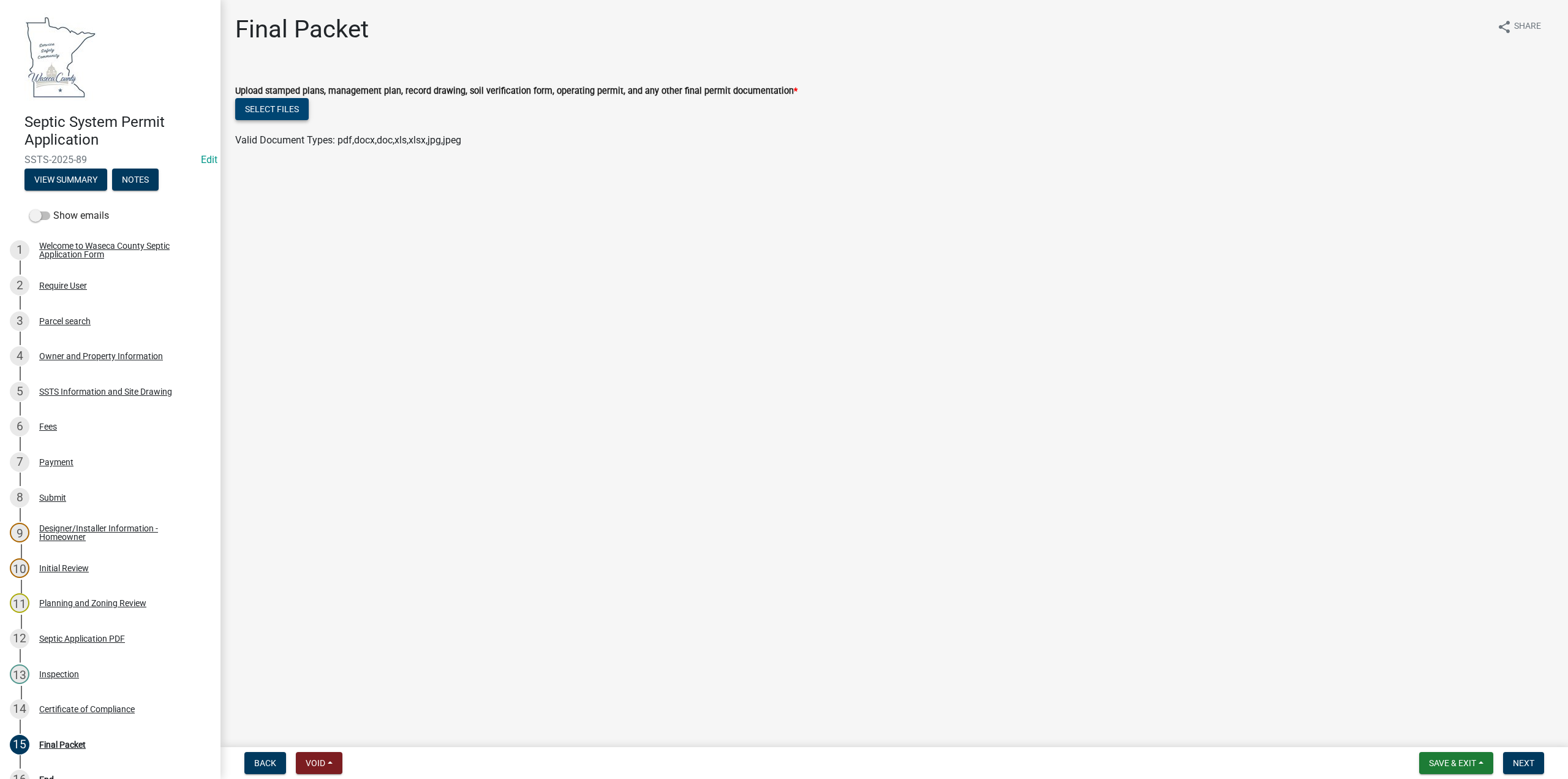
click at [278, 114] on button "Select files" at bounding box center [272, 109] width 74 height 22
click at [1465, 759] on span "Save & Exit" at bounding box center [1452, 763] width 47 height 10
click at [1424, 700] on button "Save" at bounding box center [1444, 702] width 98 height 30
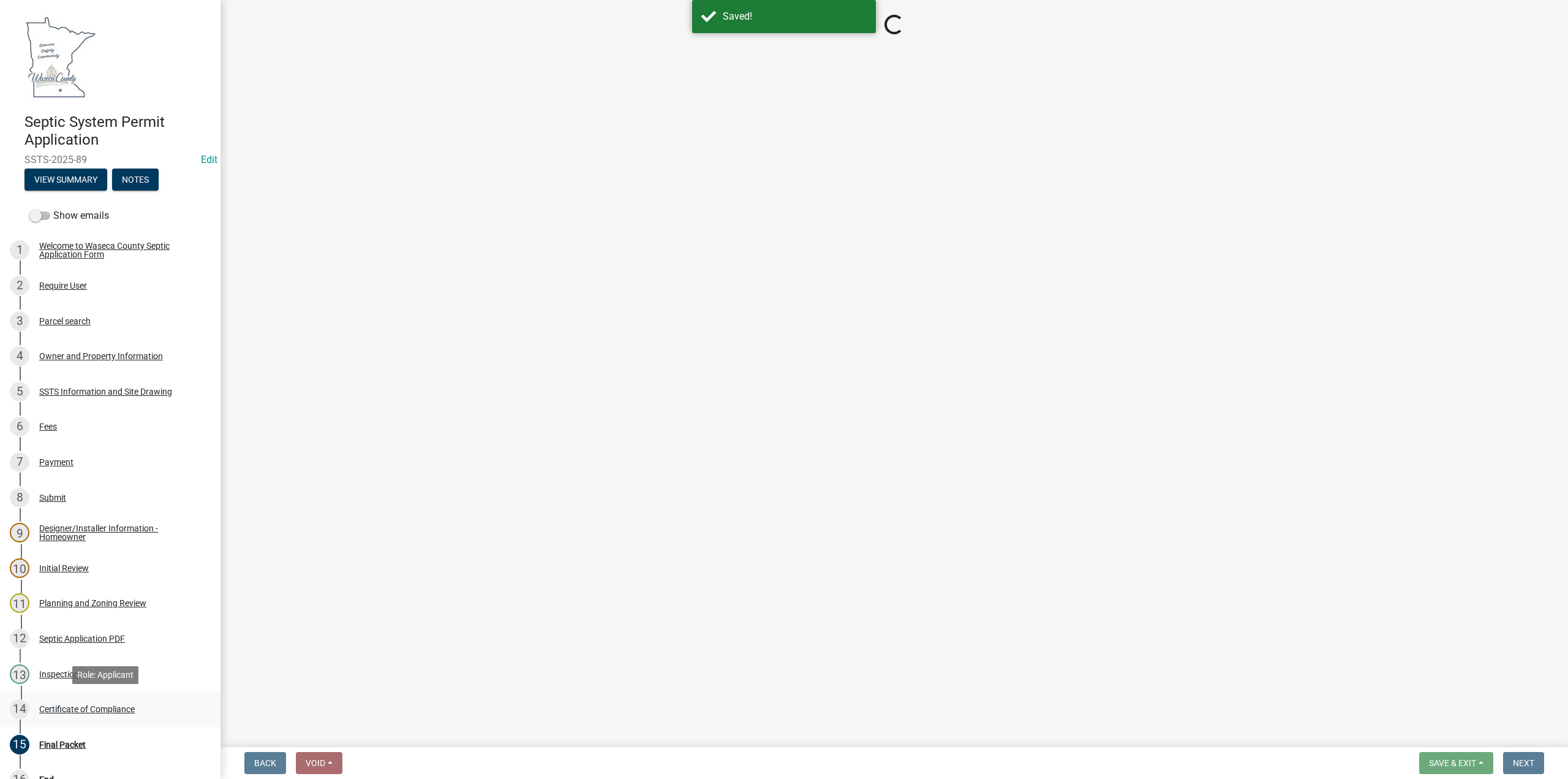
select select "296e9793-ae16-4fdd-8e85-9b10e2903d04"
select select "bd9ddfb0-b6c9-4217-acc0-e81ae30cb7d3"
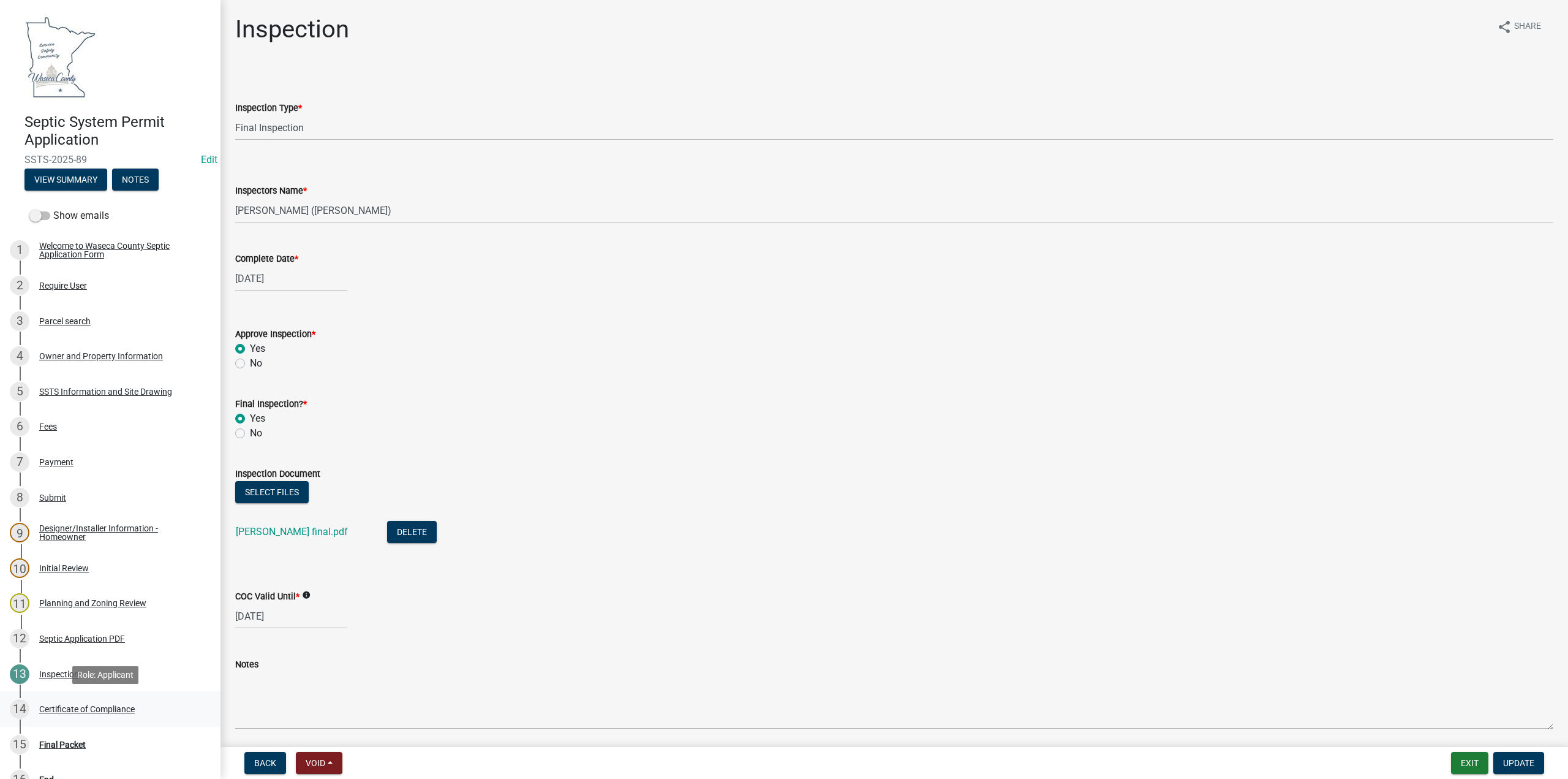
click at [87, 705] on div "Certificate of Compliance" at bounding box center [87, 709] width 96 height 9
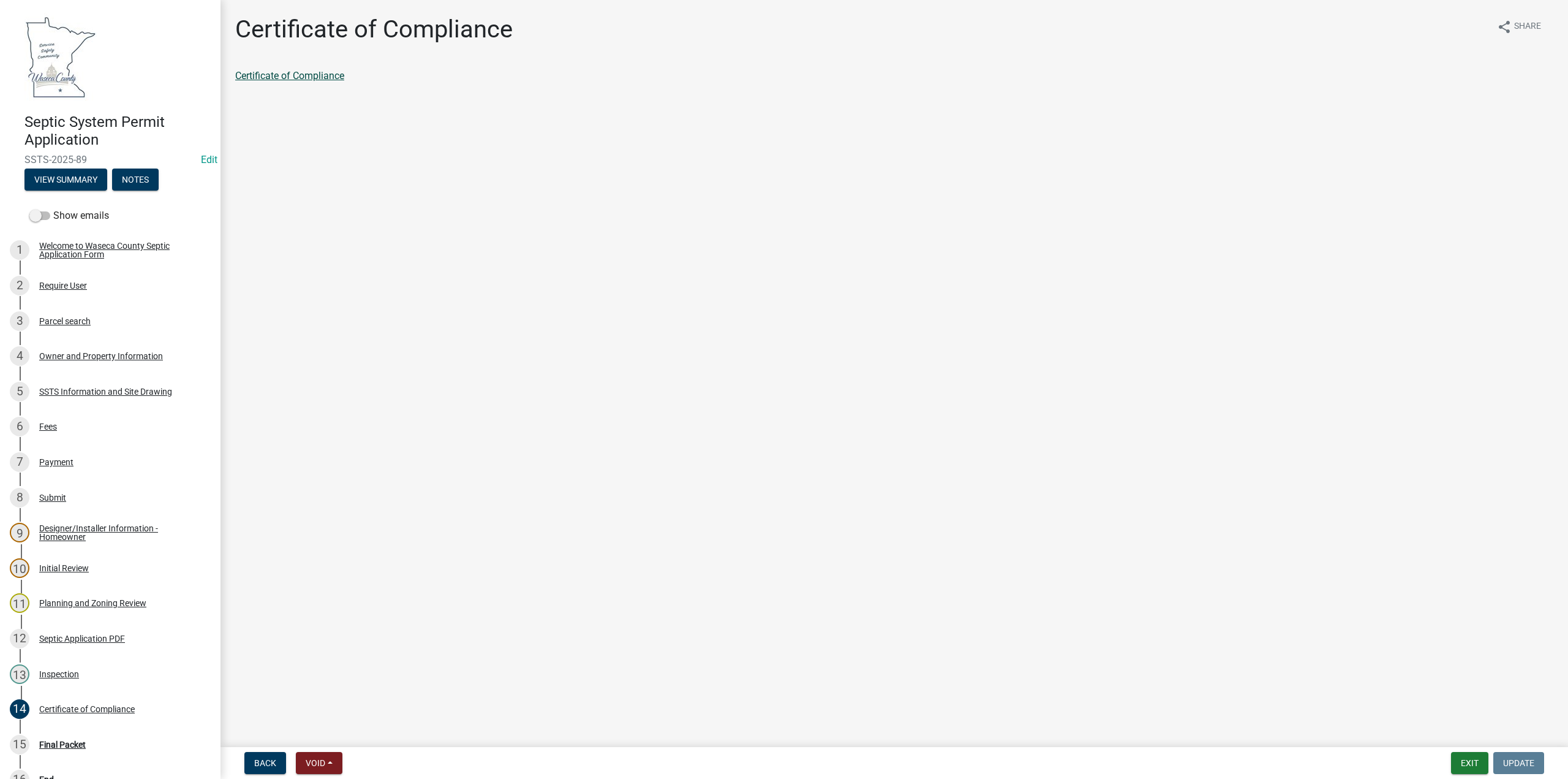
click at [290, 79] on link "Certificate of Compliance" at bounding box center [290, 76] width 109 height 11
click at [45, 744] on div "Final Packet" at bounding box center [62, 744] width 47 height 9
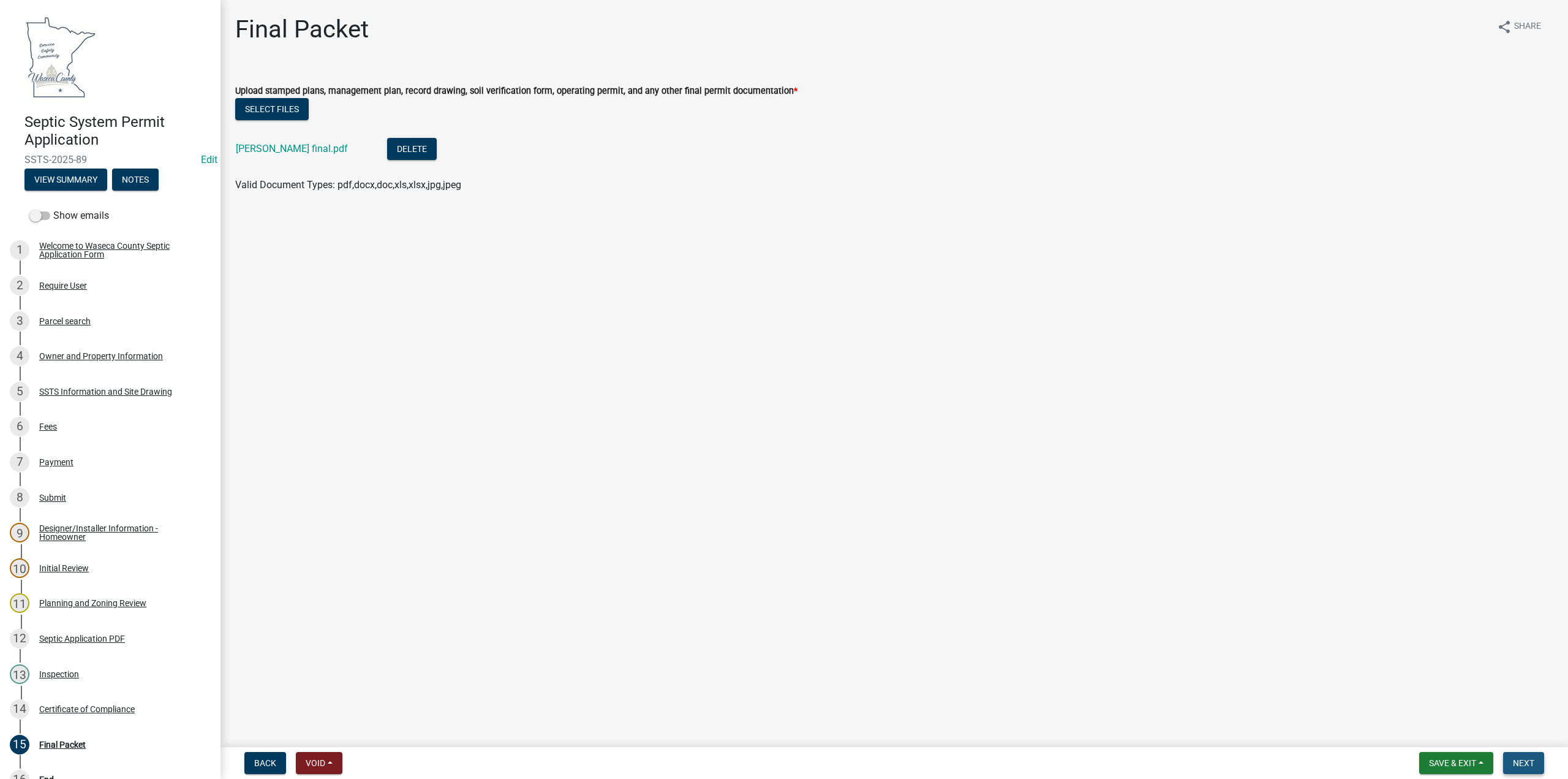
click at [1521, 760] on span "Next" at bounding box center [1523, 763] width 21 height 10
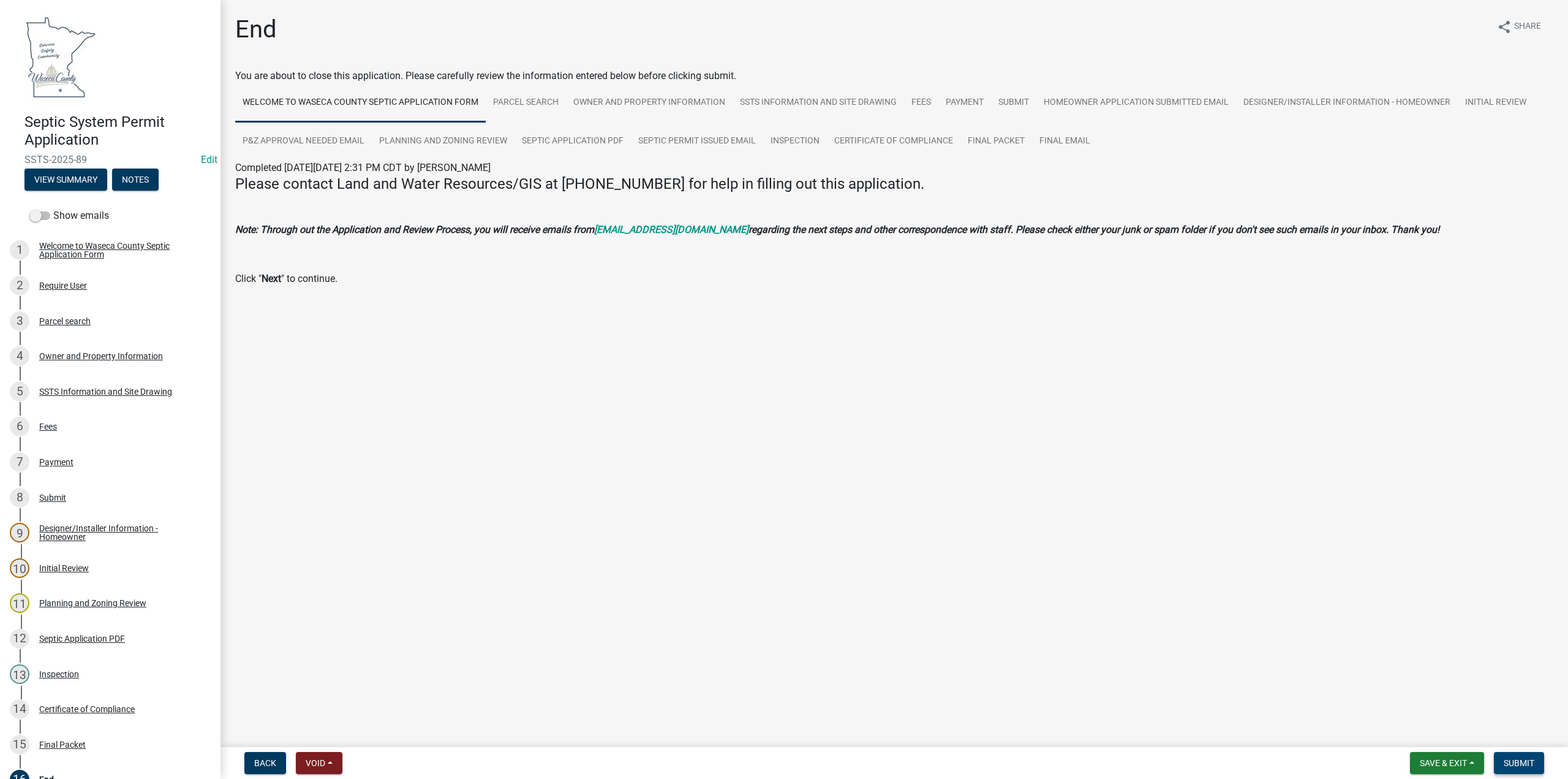
click at [1523, 760] on span "Submit" at bounding box center [1519, 763] width 31 height 10
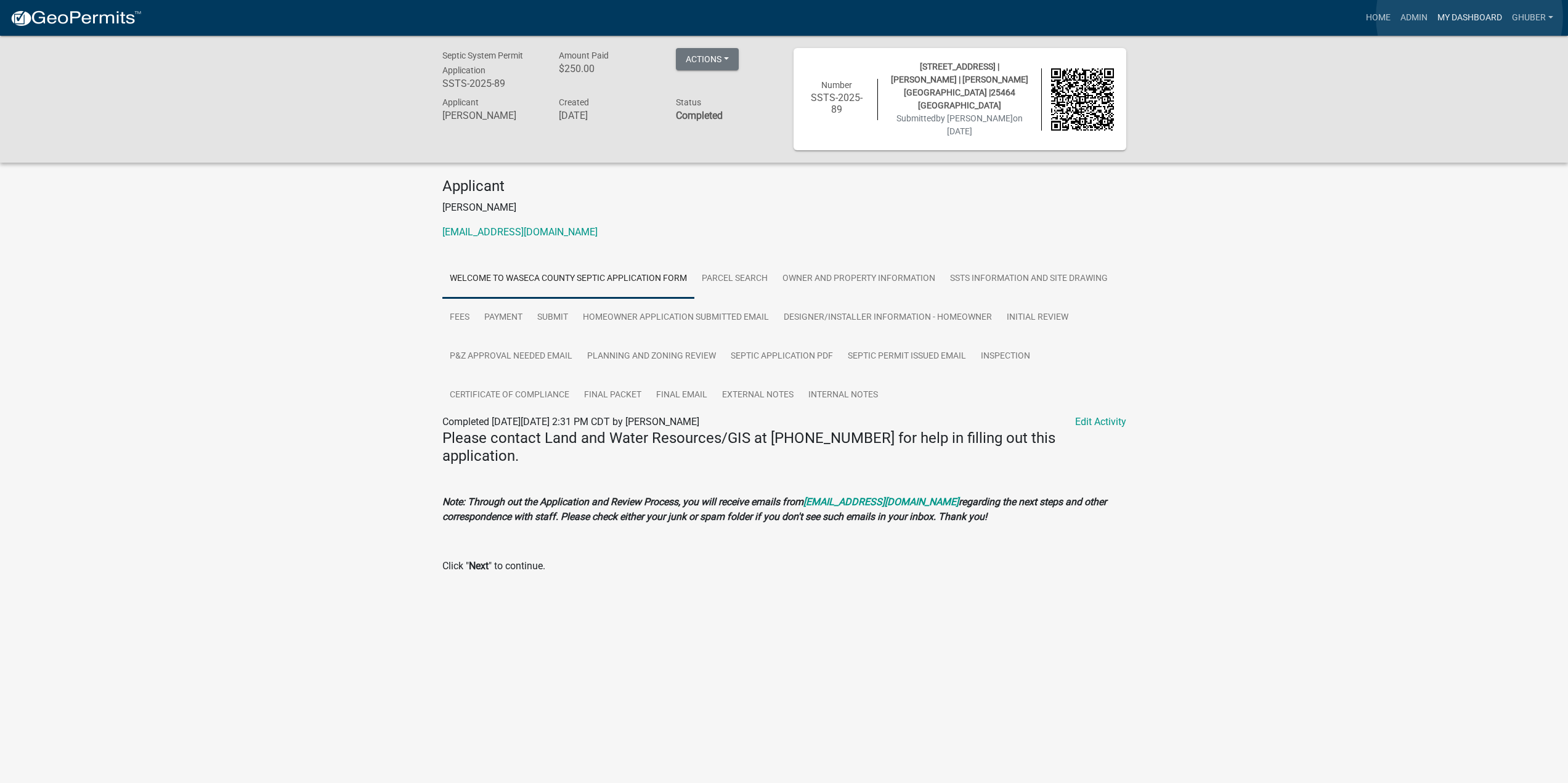
click at [1470, 16] on link "My Dashboard" at bounding box center [1470, 18] width 75 height 23
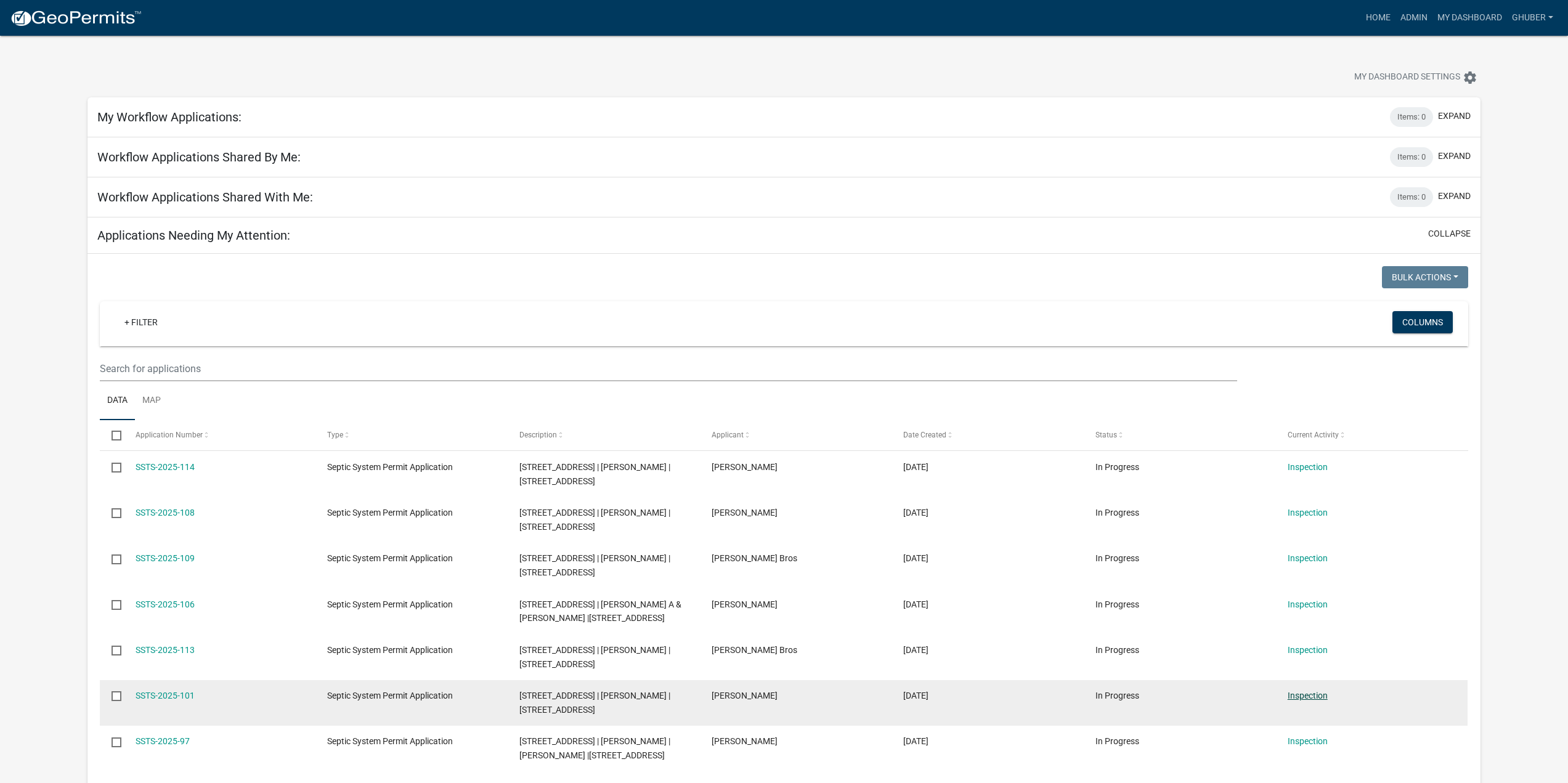
click at [1315, 695] on link "Inspection" at bounding box center [1308, 696] width 40 height 10
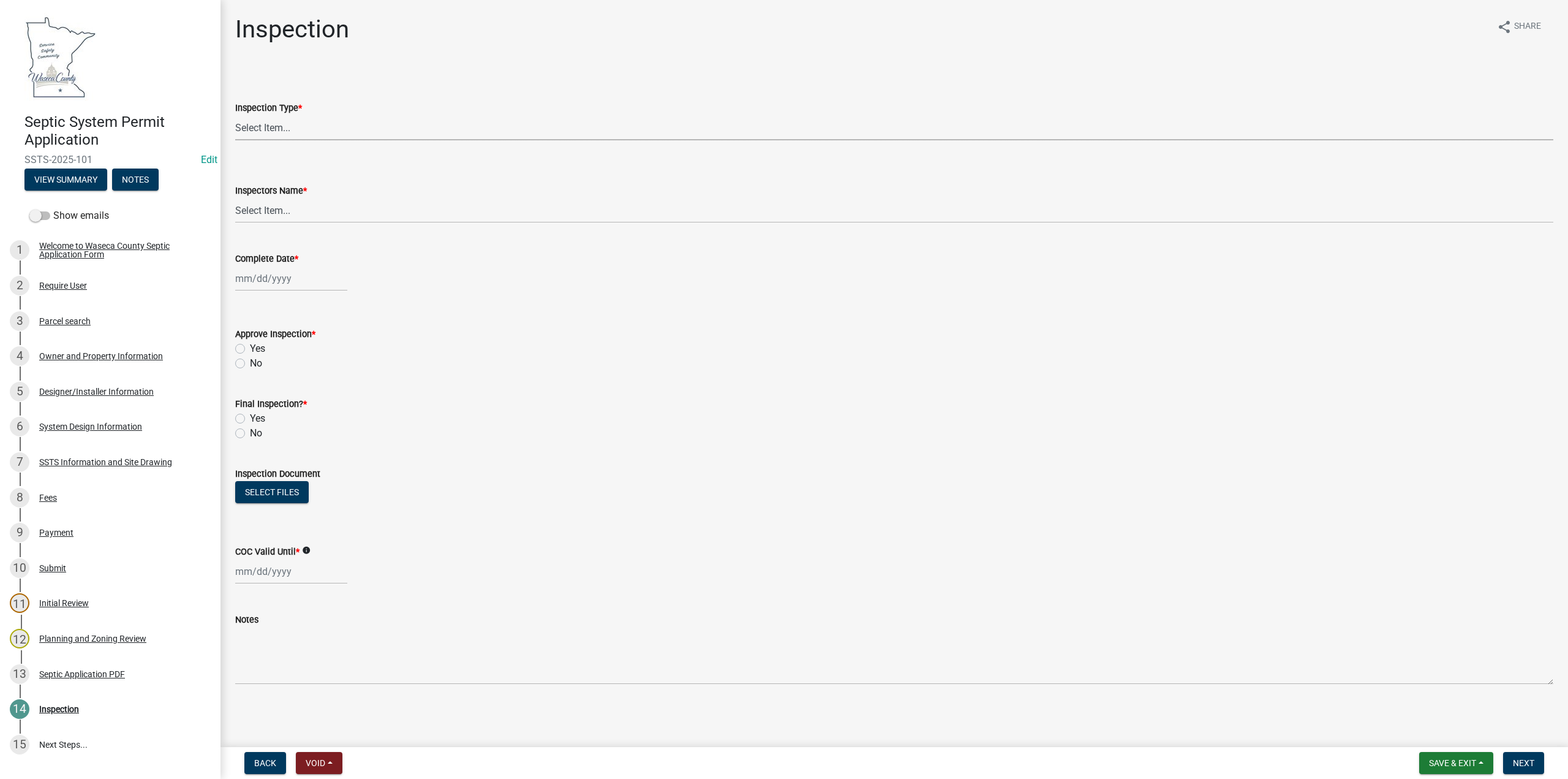
click at [286, 123] on select "Select Item... Preliminary/Soils Inspection Construction Inspection Existing Sy…" at bounding box center [894, 128] width 1318 height 25
click at [235, 115] on select "Select Item... Preliminary/Soils Inspection Construction Inspection Existing Sy…" at bounding box center [894, 128] width 1318 height 25
select select "296e9793-ae16-4fdd-8e85-9b10e2903d04"
click at [259, 208] on select "Select Item... [PERSON_NAME] ([PERSON_NAME]) bzabel2 ([PERSON_NAME]) [PERSON_NA…" at bounding box center [894, 210] width 1318 height 25
select select "bd9ddfb0-b6c9-4217-acc0-e81ae30cb7d3"
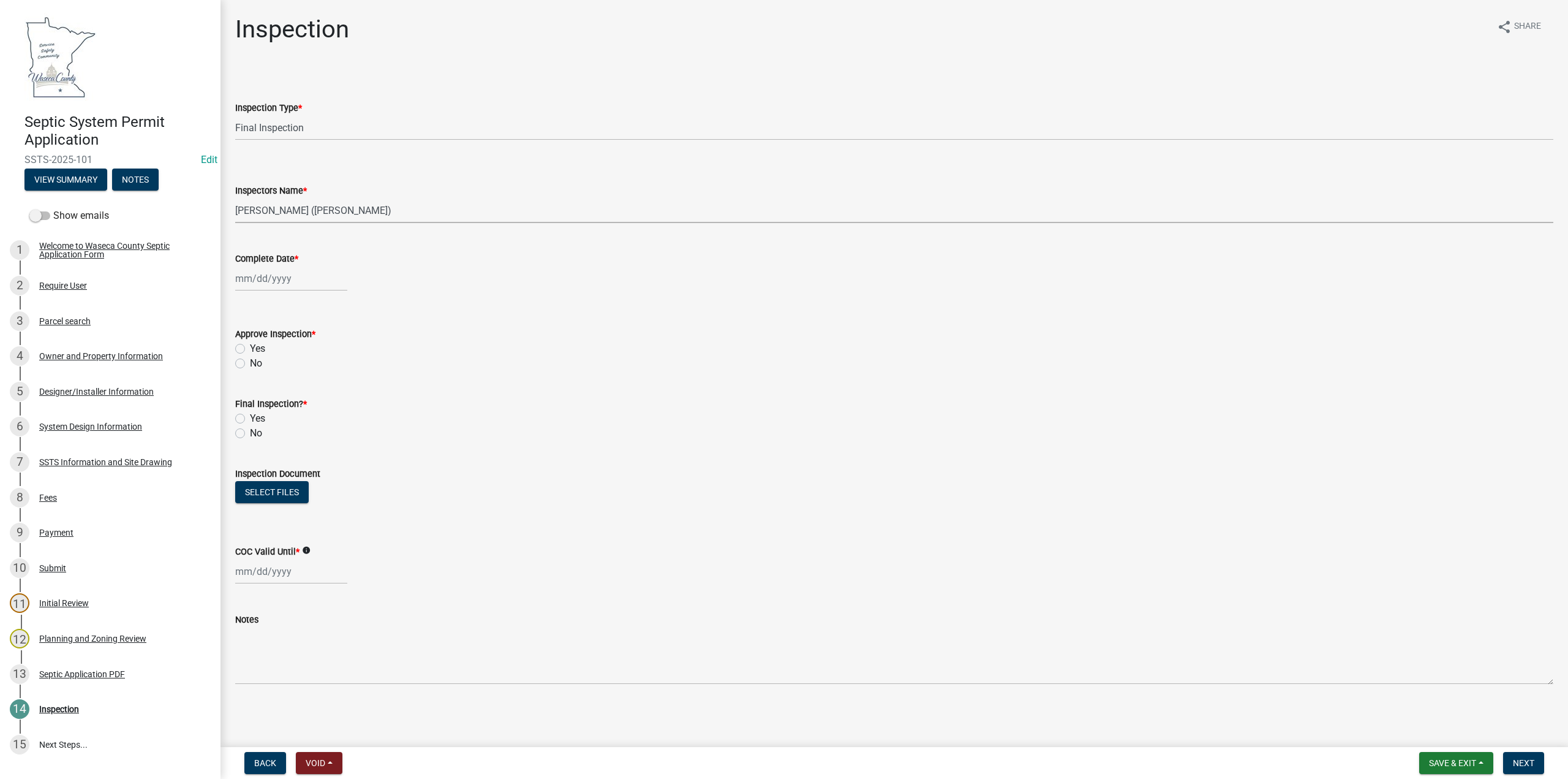
click at [235, 198] on select "Select Item... [PERSON_NAME] ([PERSON_NAME]) bzabel2 ([PERSON_NAME]) [PERSON_NA…" at bounding box center [894, 210] width 1318 height 25
click at [256, 272] on div at bounding box center [291, 278] width 112 height 25
select select "9"
select select "2025"
click at [248, 365] on div "8" at bounding box center [247, 363] width 20 height 20
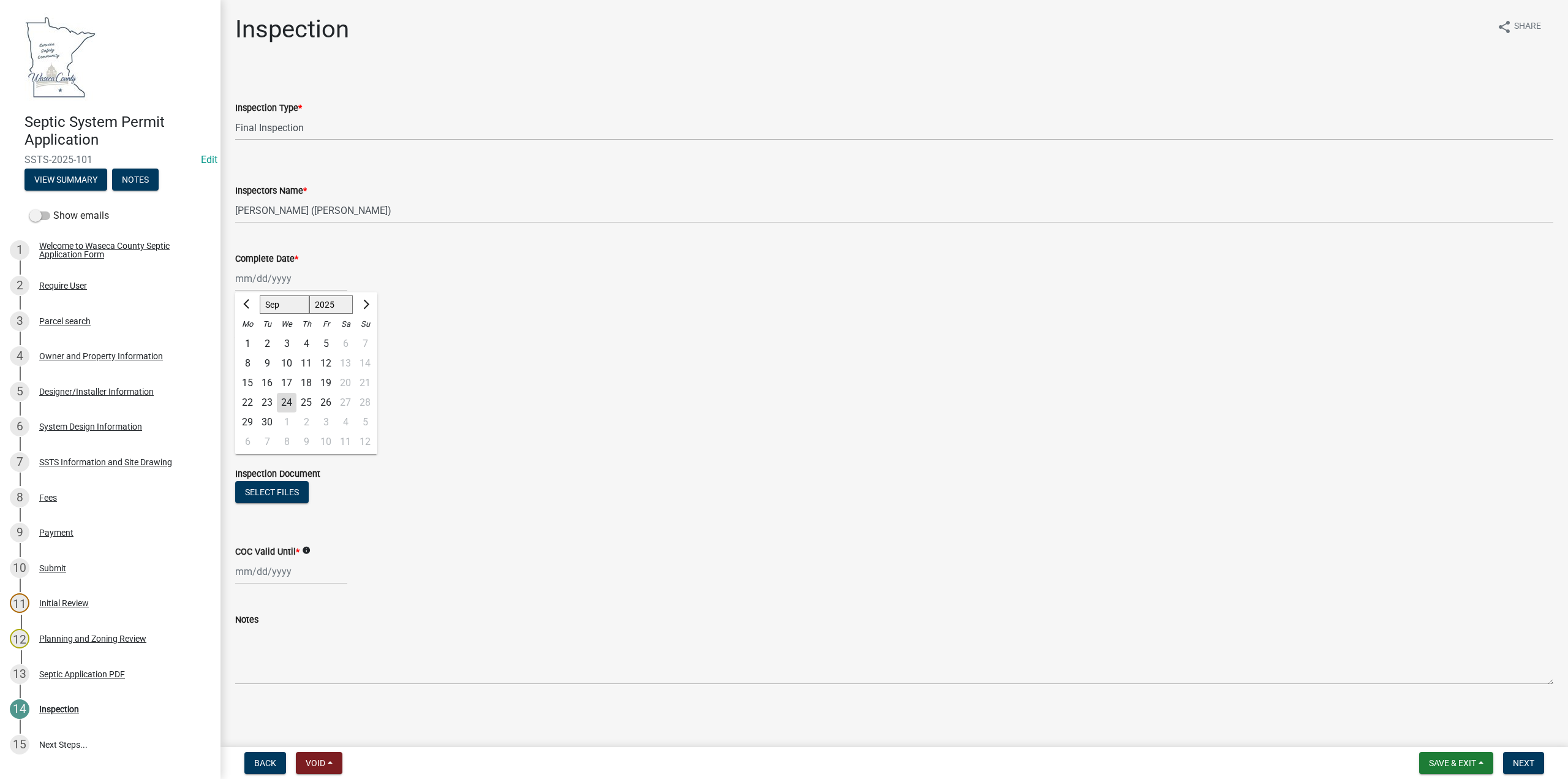
type input "[DATE]"
click at [250, 348] on label "Yes" at bounding box center [257, 348] width 15 height 14
click at [250, 348] on input "Yes" at bounding box center [254, 345] width 8 height 8
radio input "true"
click at [250, 416] on label "Yes" at bounding box center [257, 418] width 15 height 14
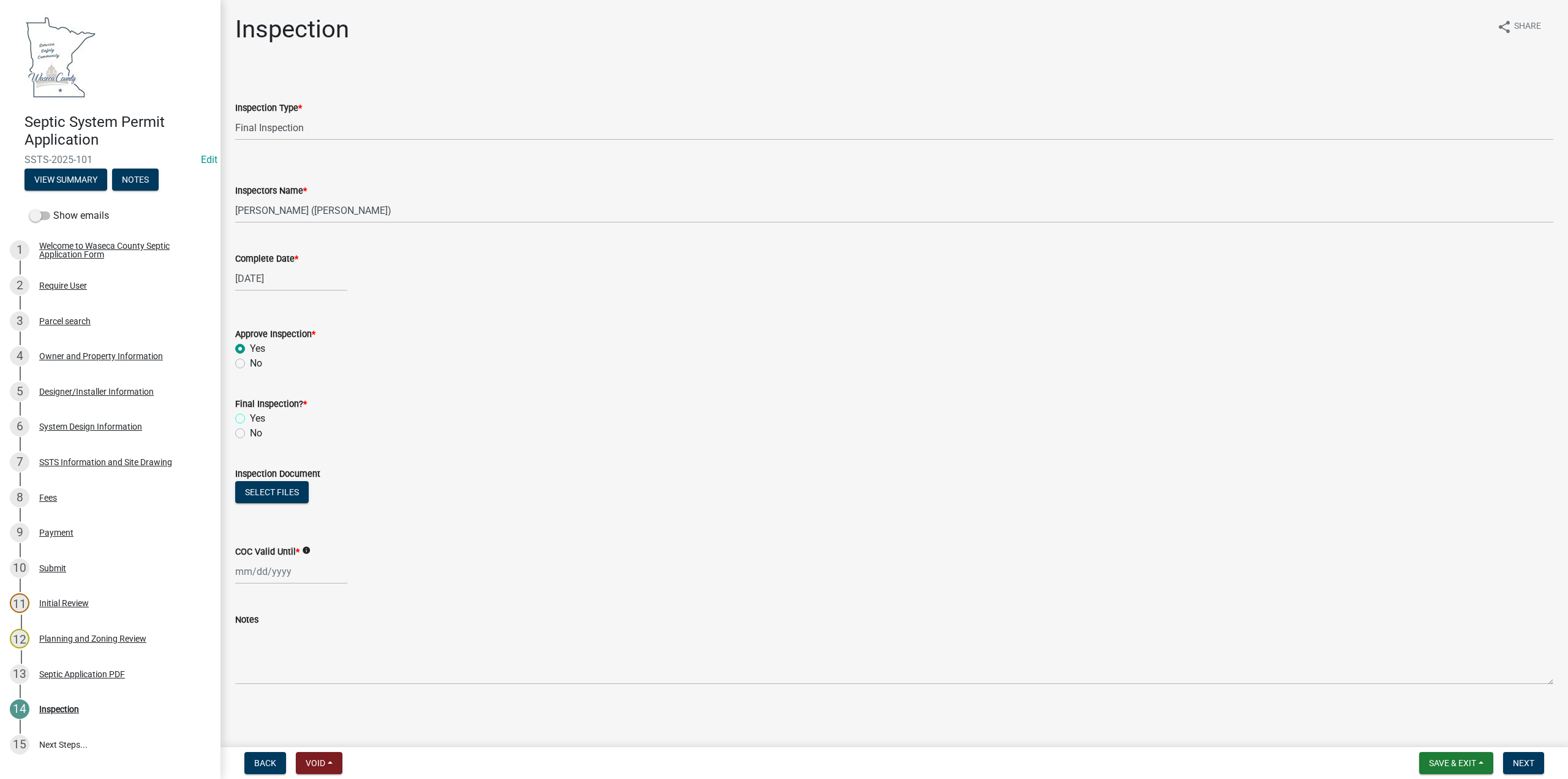
click at [250, 416] on input "Yes" at bounding box center [254, 415] width 8 height 8
radio input "true"
click at [268, 487] on button "Select files" at bounding box center [272, 492] width 74 height 22
click at [257, 607] on div at bounding box center [291, 616] width 112 height 25
select select "9"
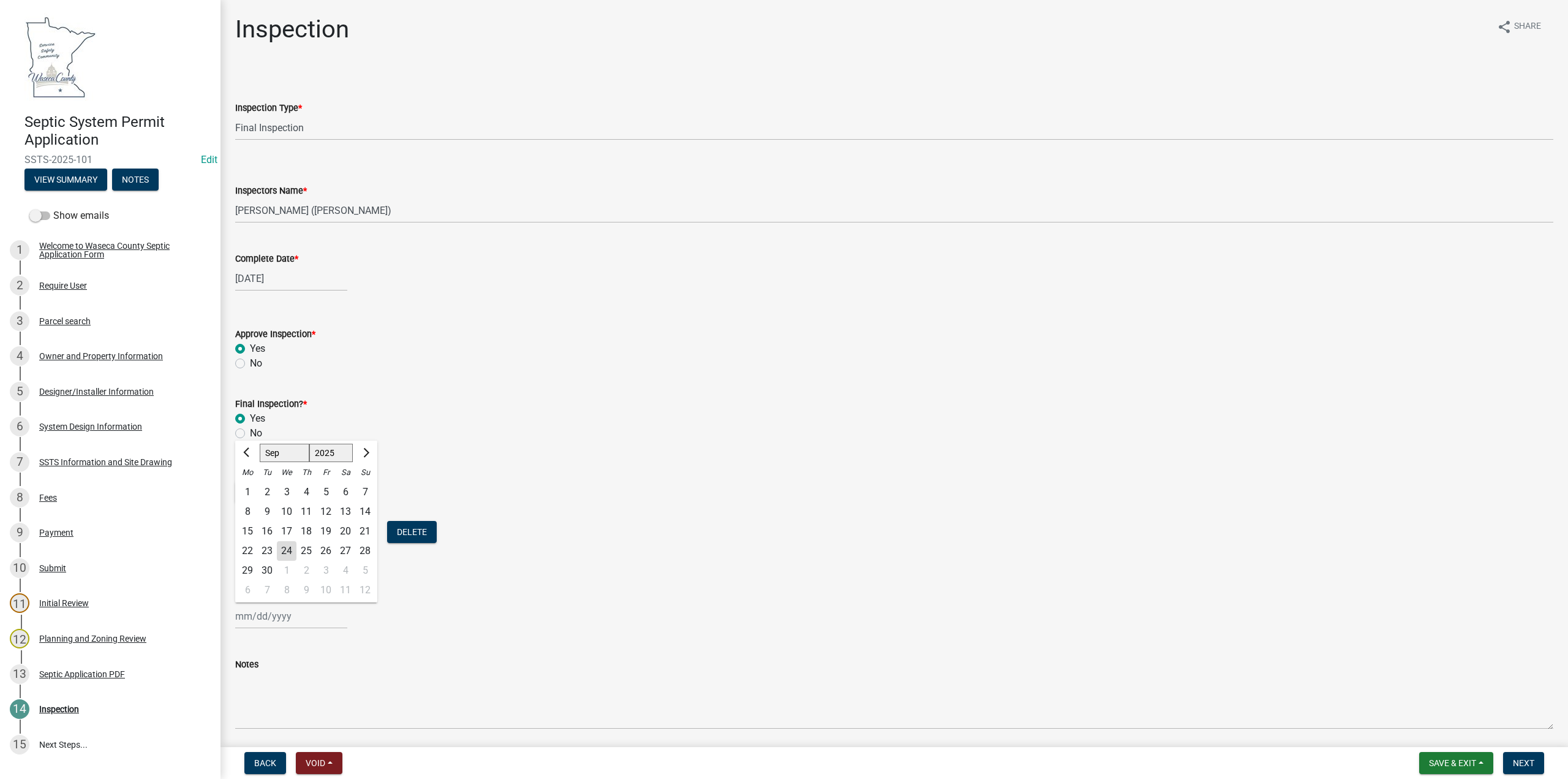
click at [327, 454] on select "1525 1526 1527 1528 1529 1530 1531 1532 1533 1534 1535 1536 1537 1538 1539 1540…" at bounding box center [331, 452] width 44 height 18
select select "2030"
click at [309, 443] on select "1525 1526 1527 1528 1529 1530 1531 1532 1533 1534 1535 1536 1537 1538 1539 1540…" at bounding box center [331, 452] width 44 height 18
click at [365, 509] on div "8" at bounding box center [364, 511] width 20 height 20
type input "[DATE]"
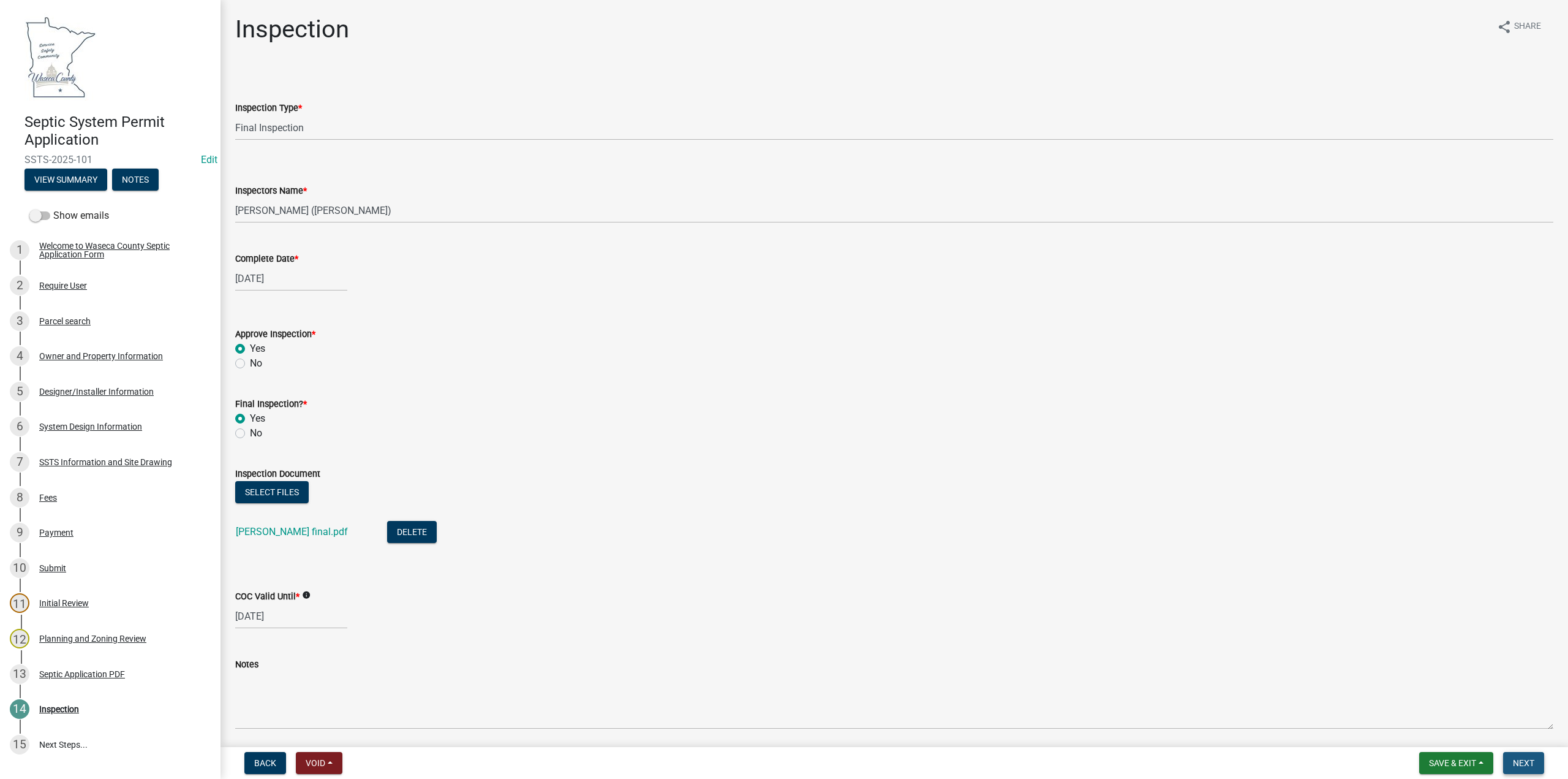
click at [1516, 761] on span "Next" at bounding box center [1523, 763] width 21 height 10
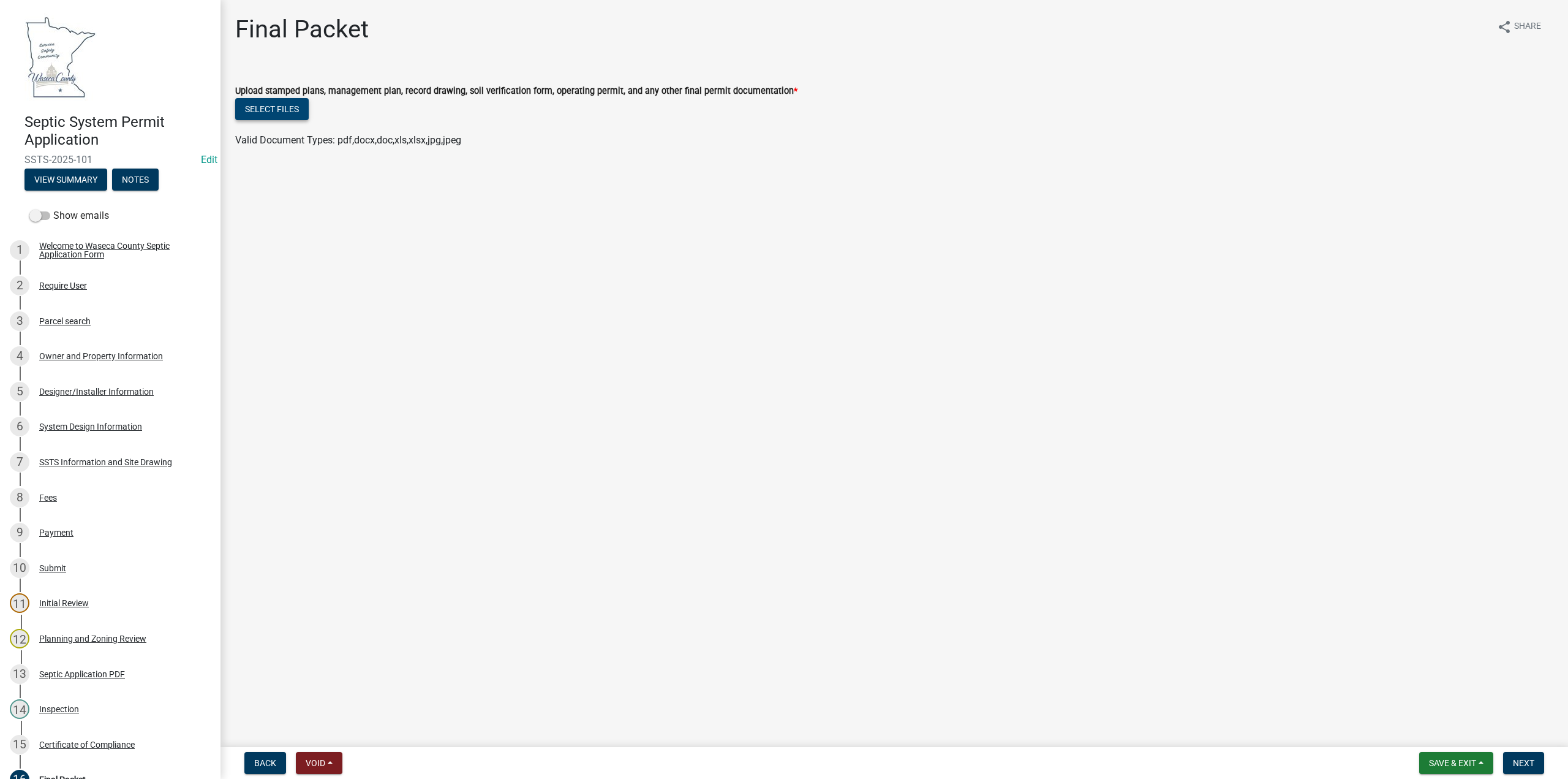
click at [281, 111] on button "Select files" at bounding box center [272, 109] width 74 height 22
click at [1435, 761] on span "Save & Exit" at bounding box center [1452, 763] width 47 height 10
click at [1422, 704] on button "Save" at bounding box center [1444, 702] width 98 height 30
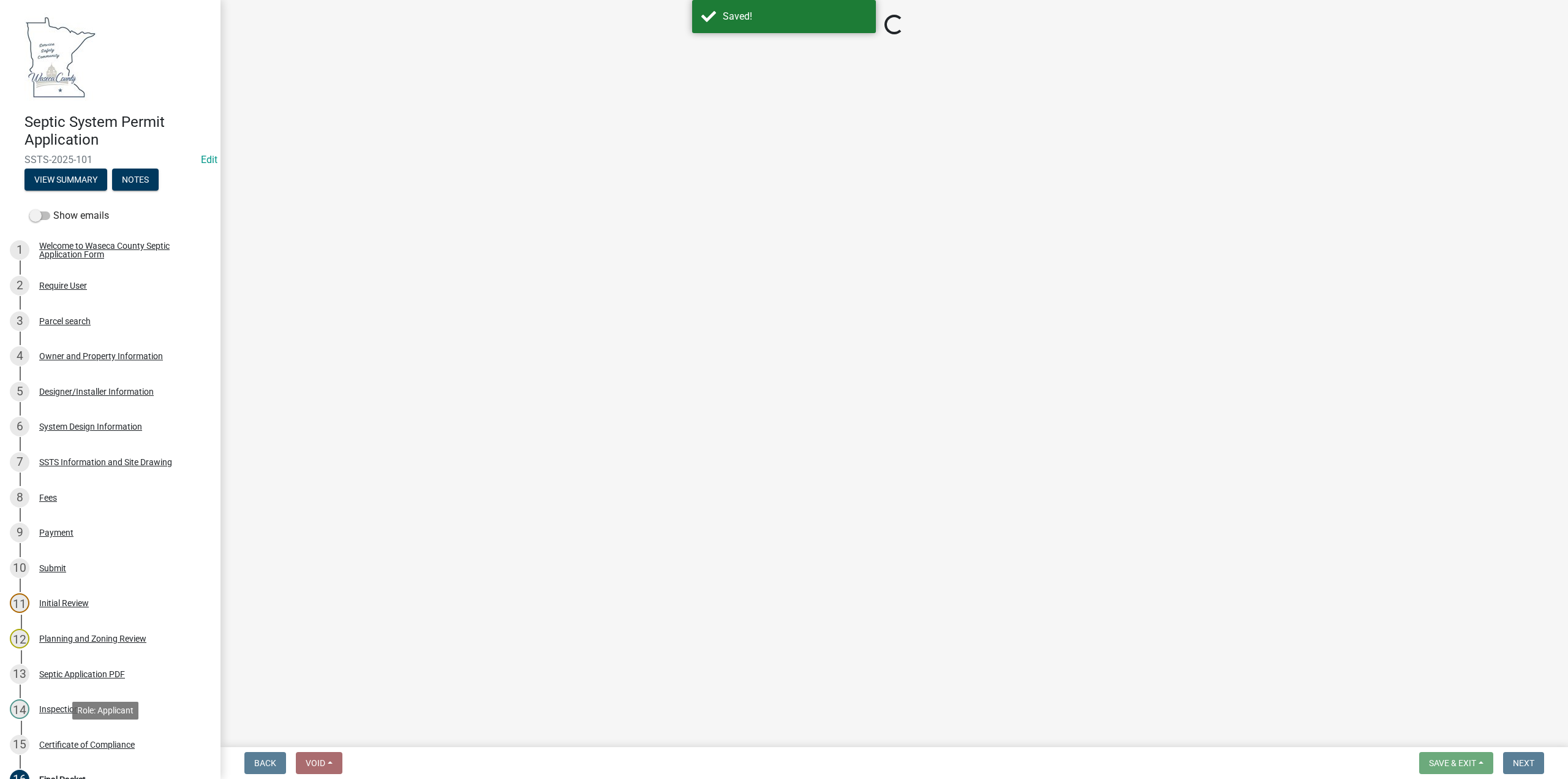
select select "296e9793-ae16-4fdd-8e85-9b10e2903d04"
select select "bd9ddfb0-b6c9-4217-acc0-e81ae30cb7d3"
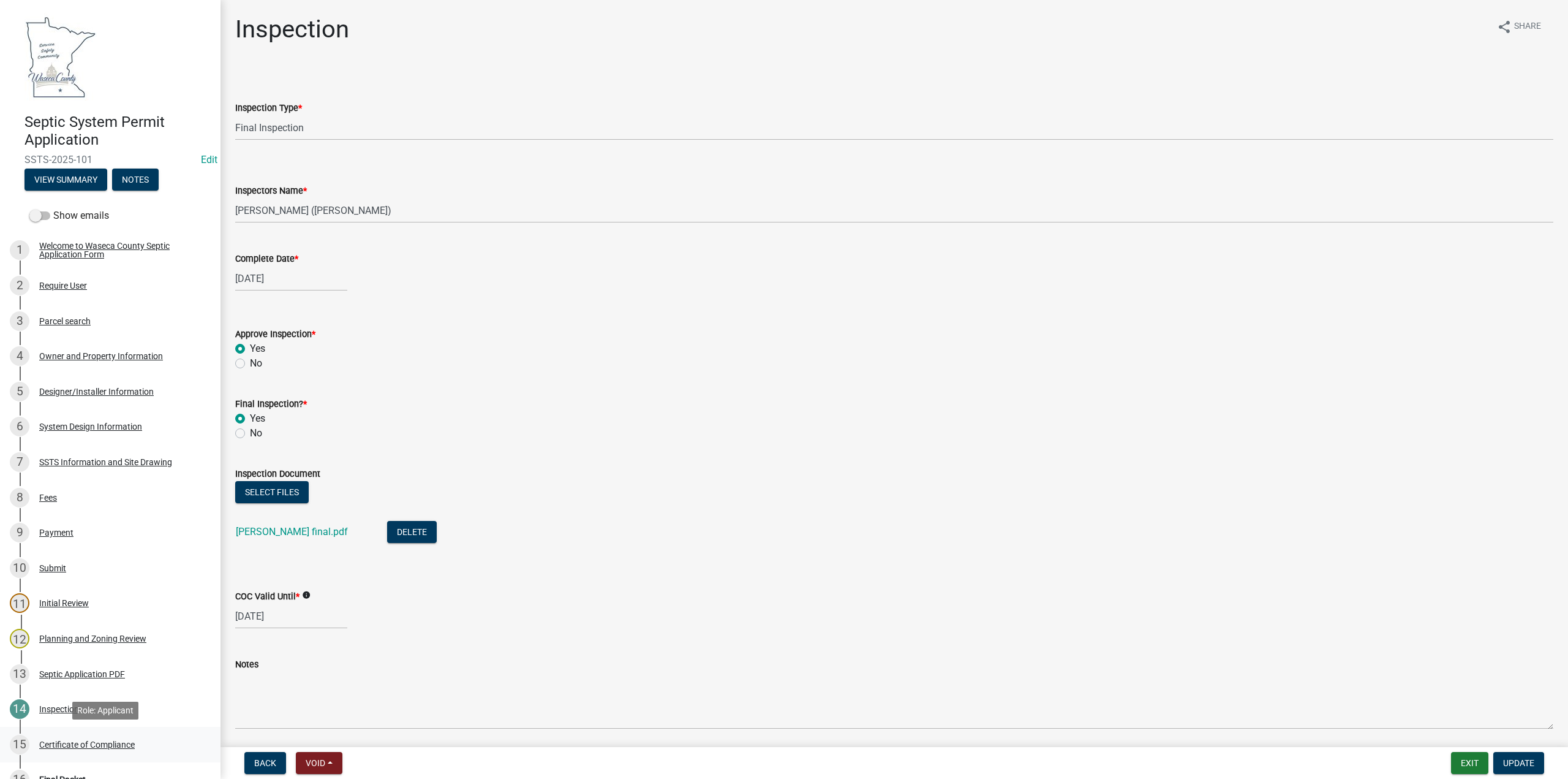
click at [75, 738] on div "15 Certificate of Compliance" at bounding box center [106, 744] width 191 height 20
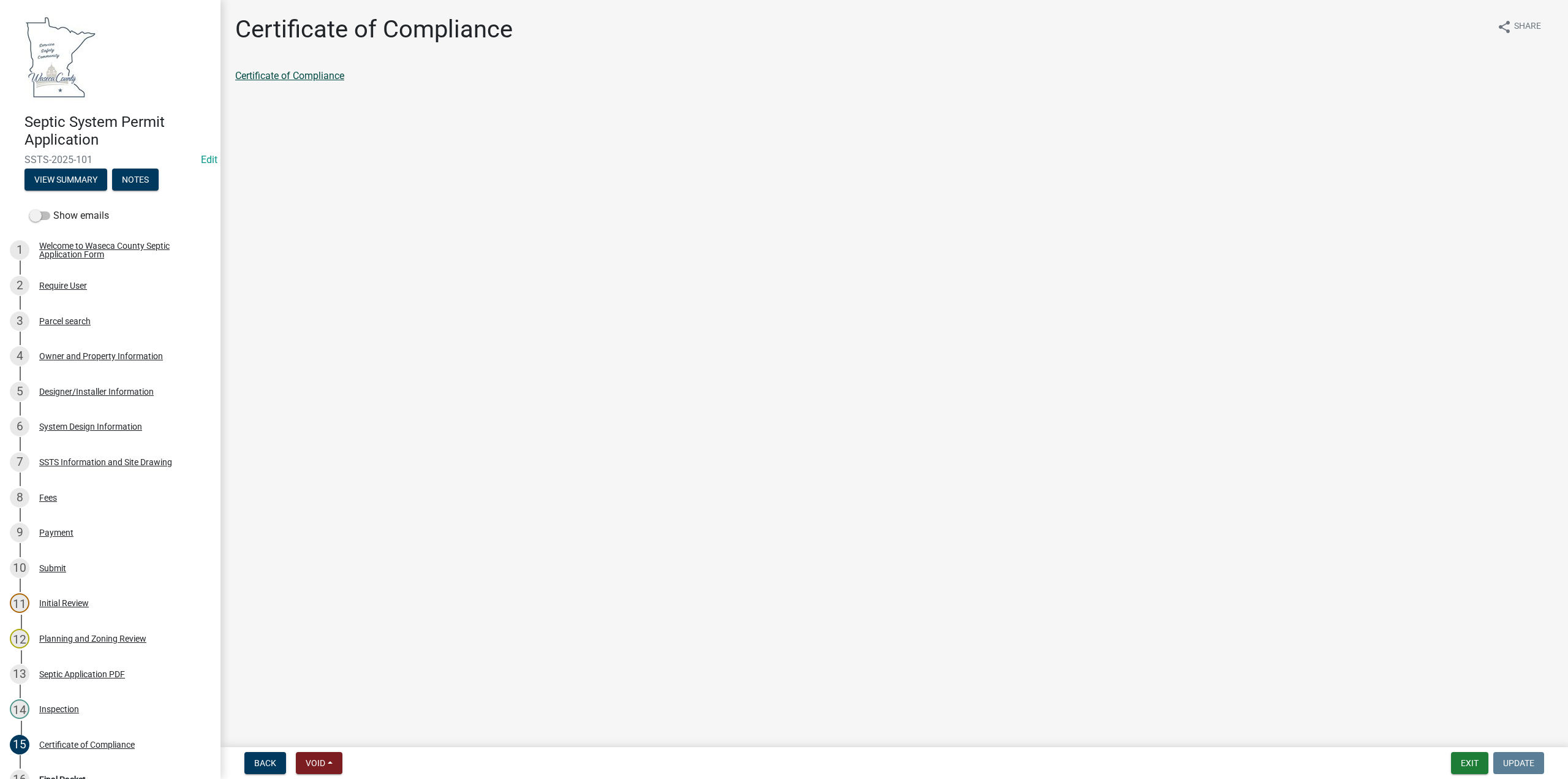
click at [293, 77] on link "Certificate of Compliance" at bounding box center [290, 76] width 109 height 11
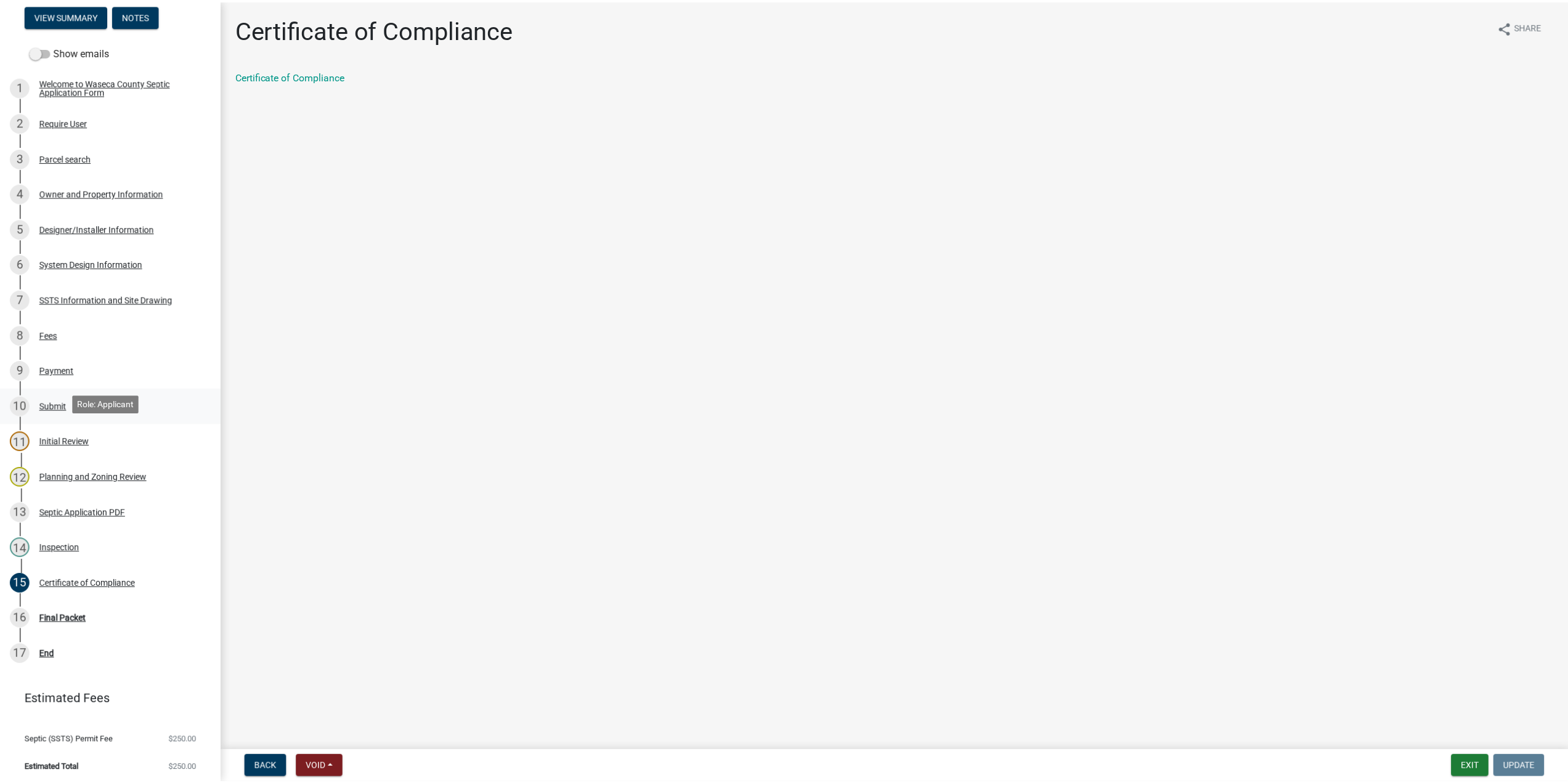
scroll to position [169, 0]
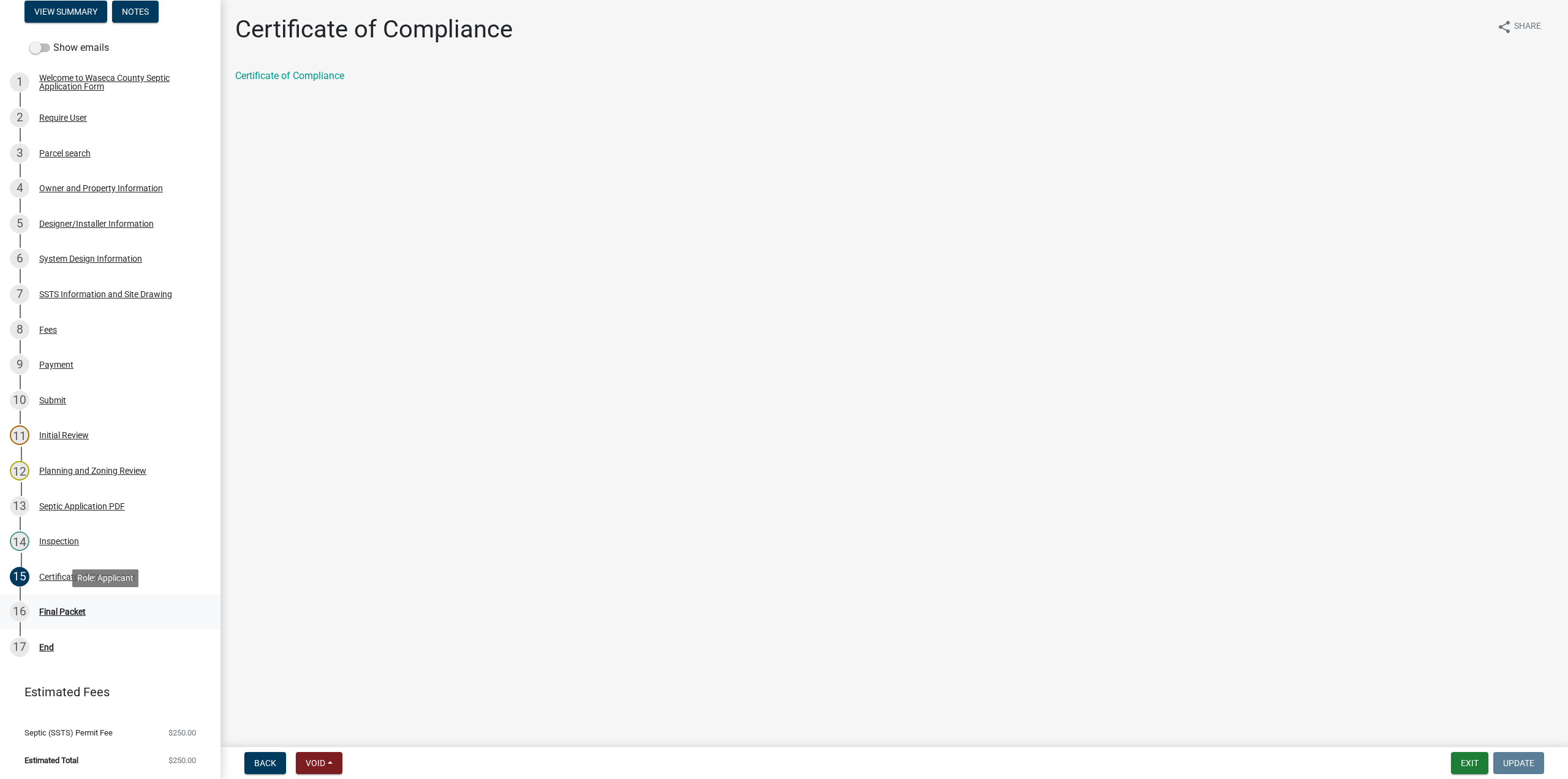
click at [62, 610] on div "Final Packet" at bounding box center [62, 611] width 47 height 9
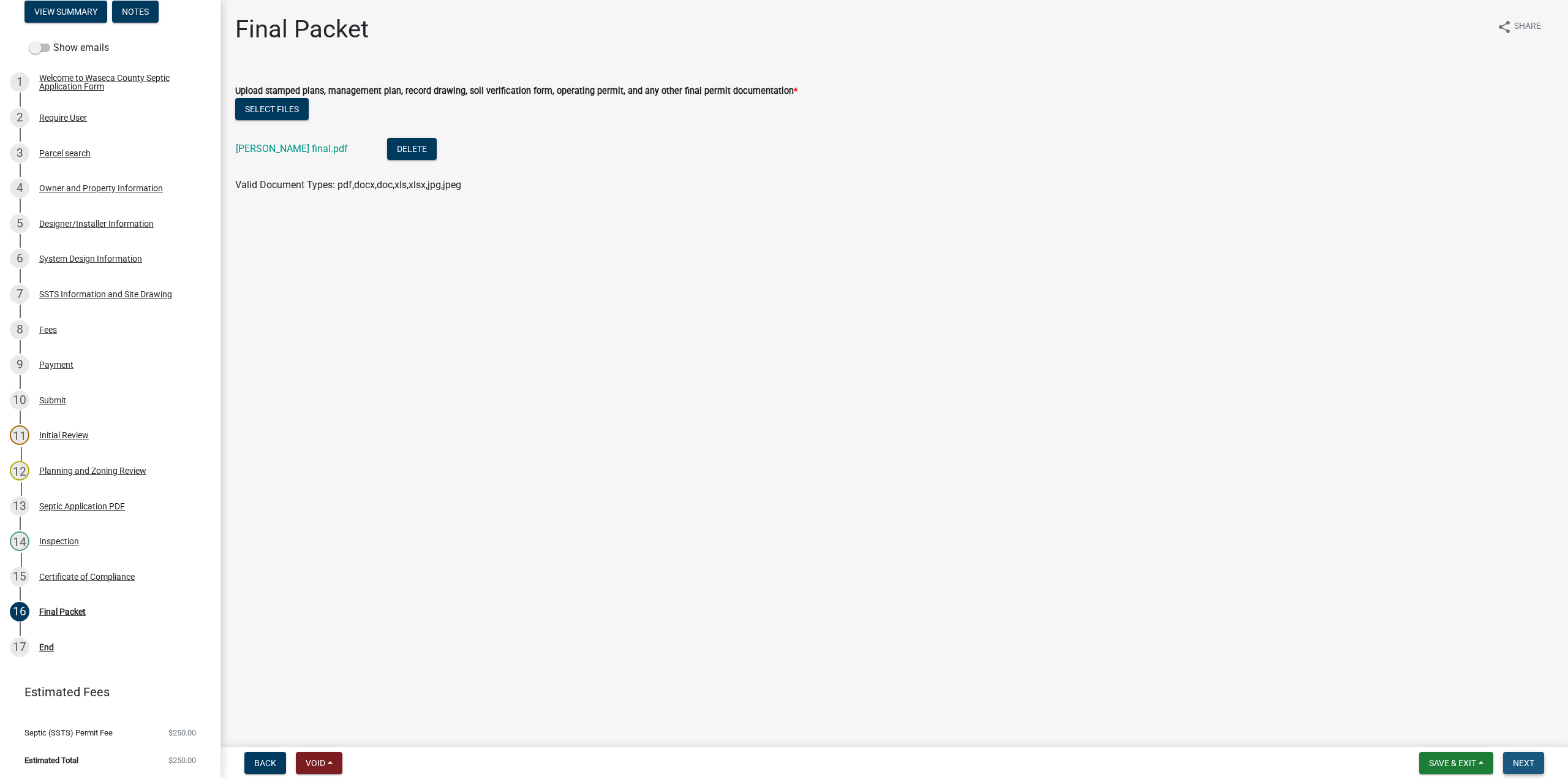
click at [1532, 760] on span "Next" at bounding box center [1523, 763] width 21 height 10
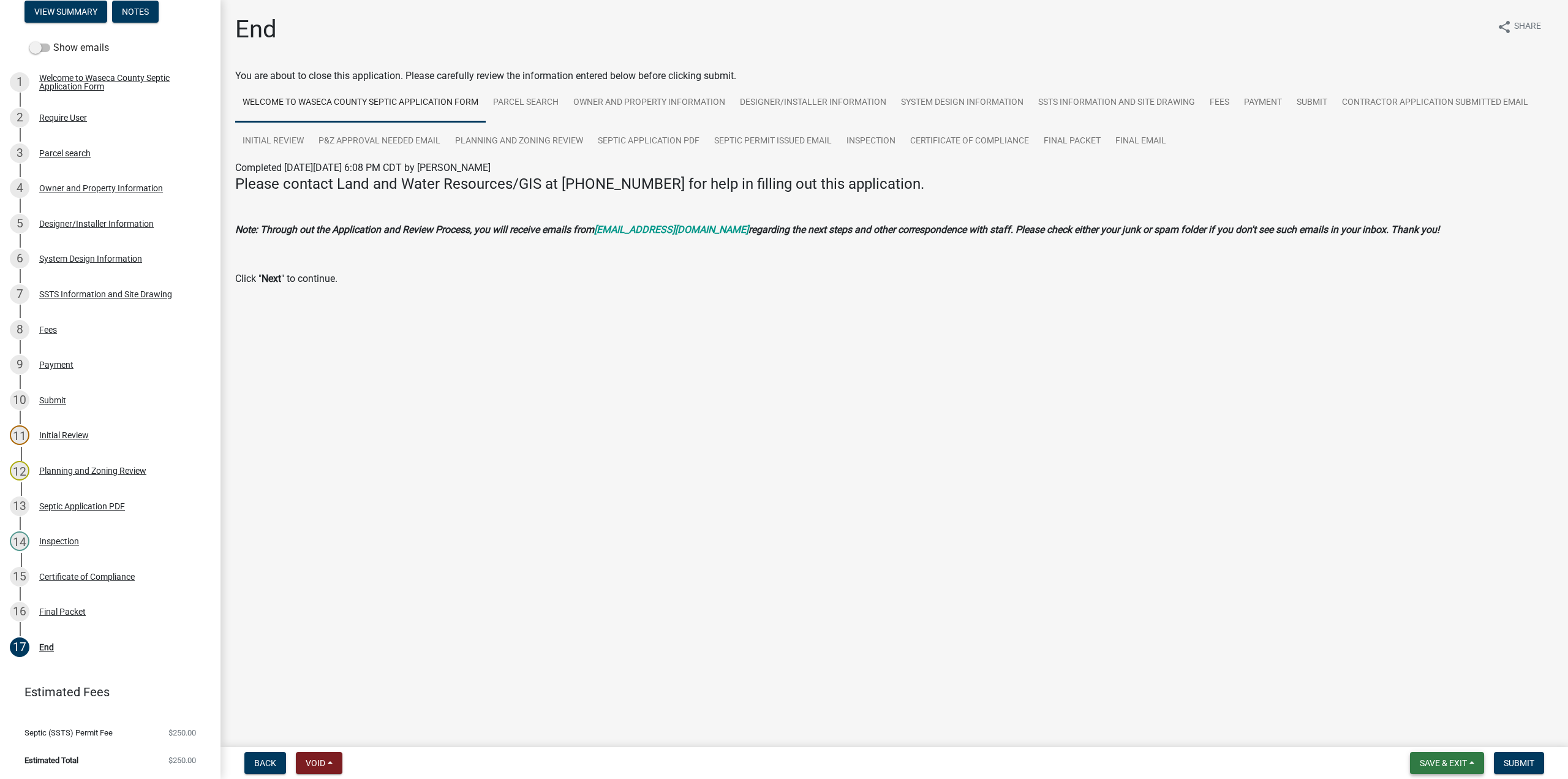
click at [1440, 758] on span "Save & Exit" at bounding box center [1443, 763] width 47 height 10
click at [1414, 700] on button "Save" at bounding box center [1435, 702] width 98 height 30
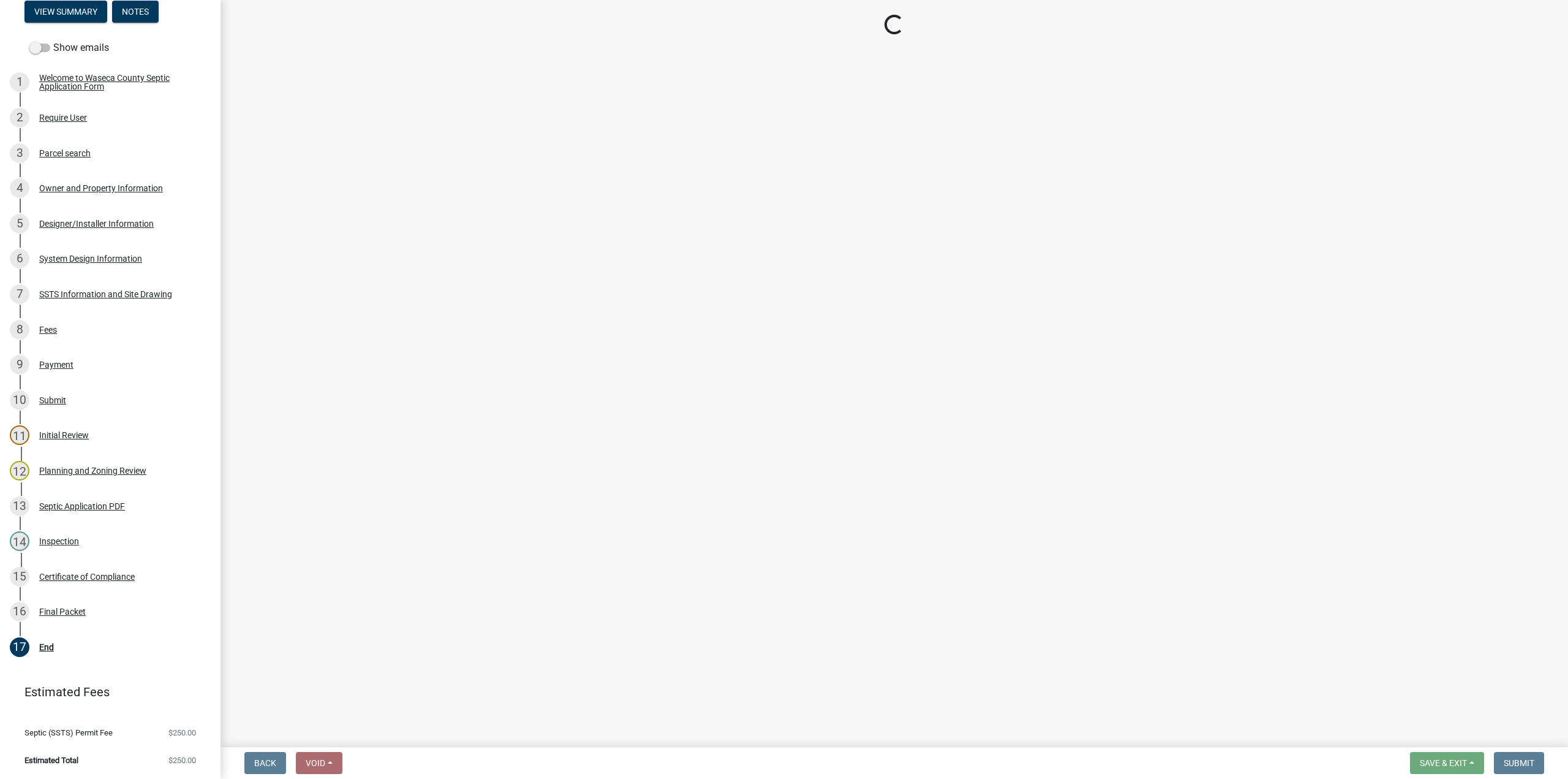
select select "296e9793-ae16-4fdd-8e85-9b10e2903d04"
select select "bd9ddfb0-b6c9-4217-acc0-e81ae30cb7d3"
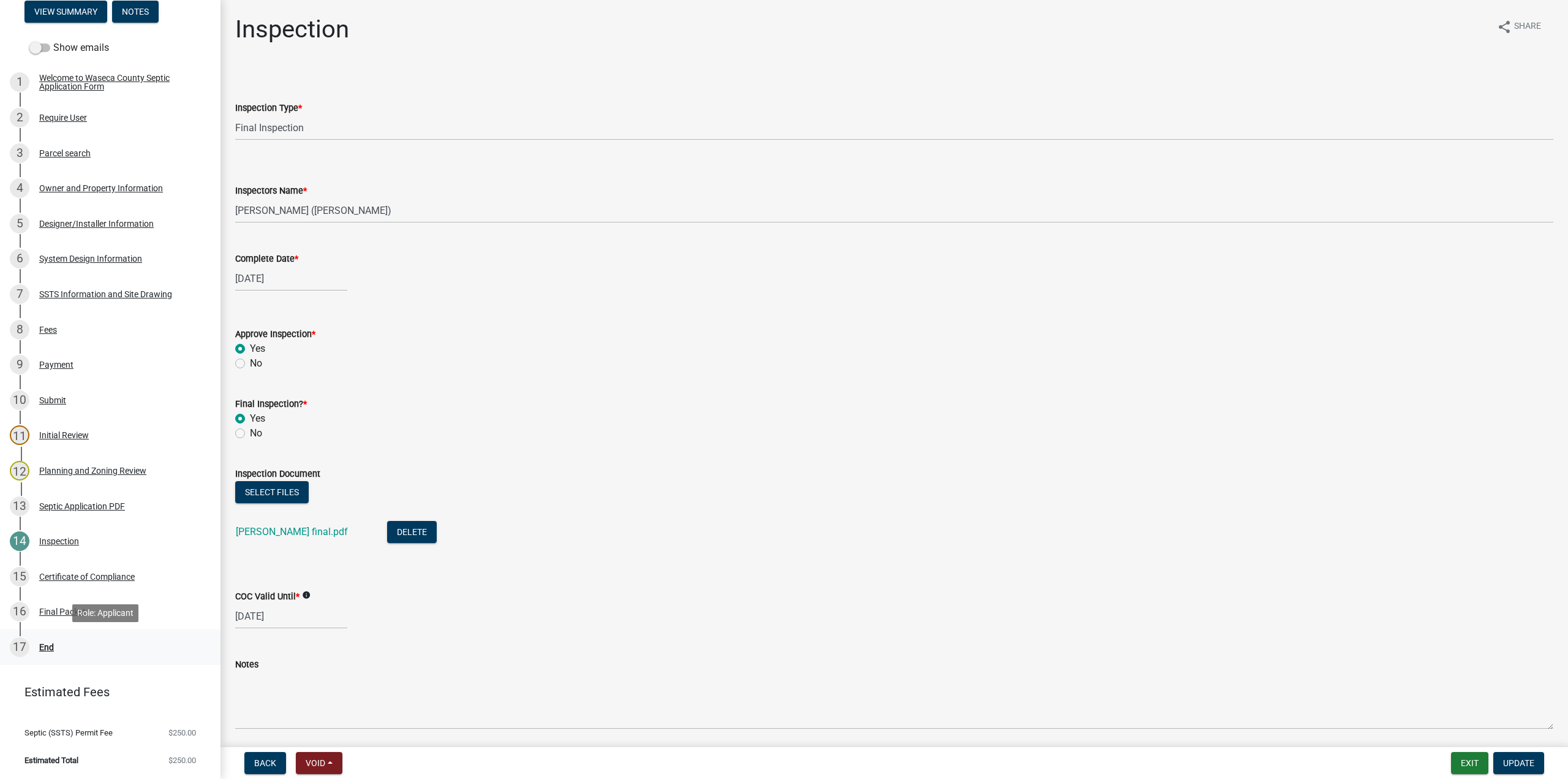
click at [47, 645] on div "End" at bounding box center [46, 647] width 14 height 9
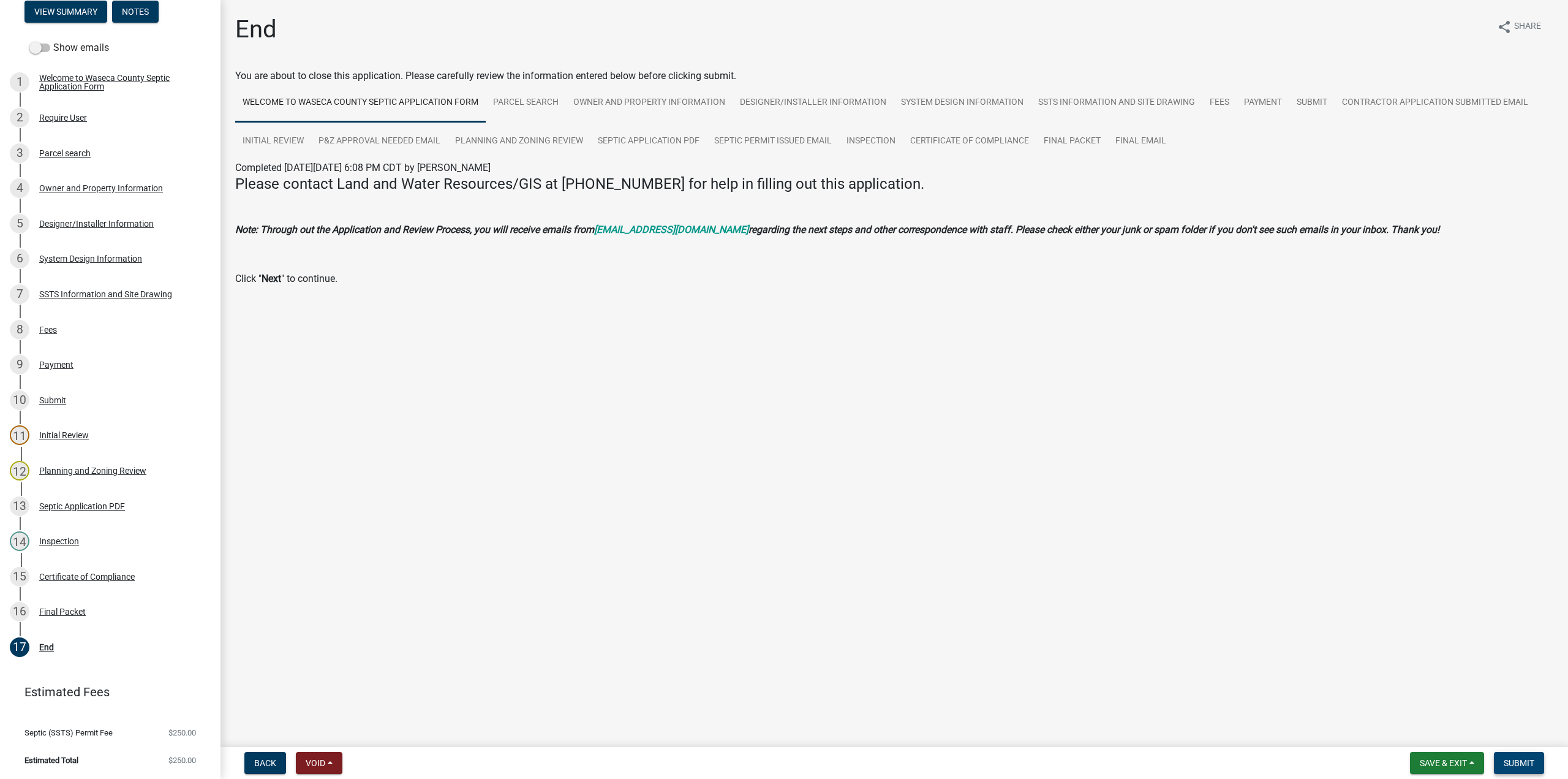
click at [1519, 767] on span "Submit" at bounding box center [1519, 763] width 31 height 10
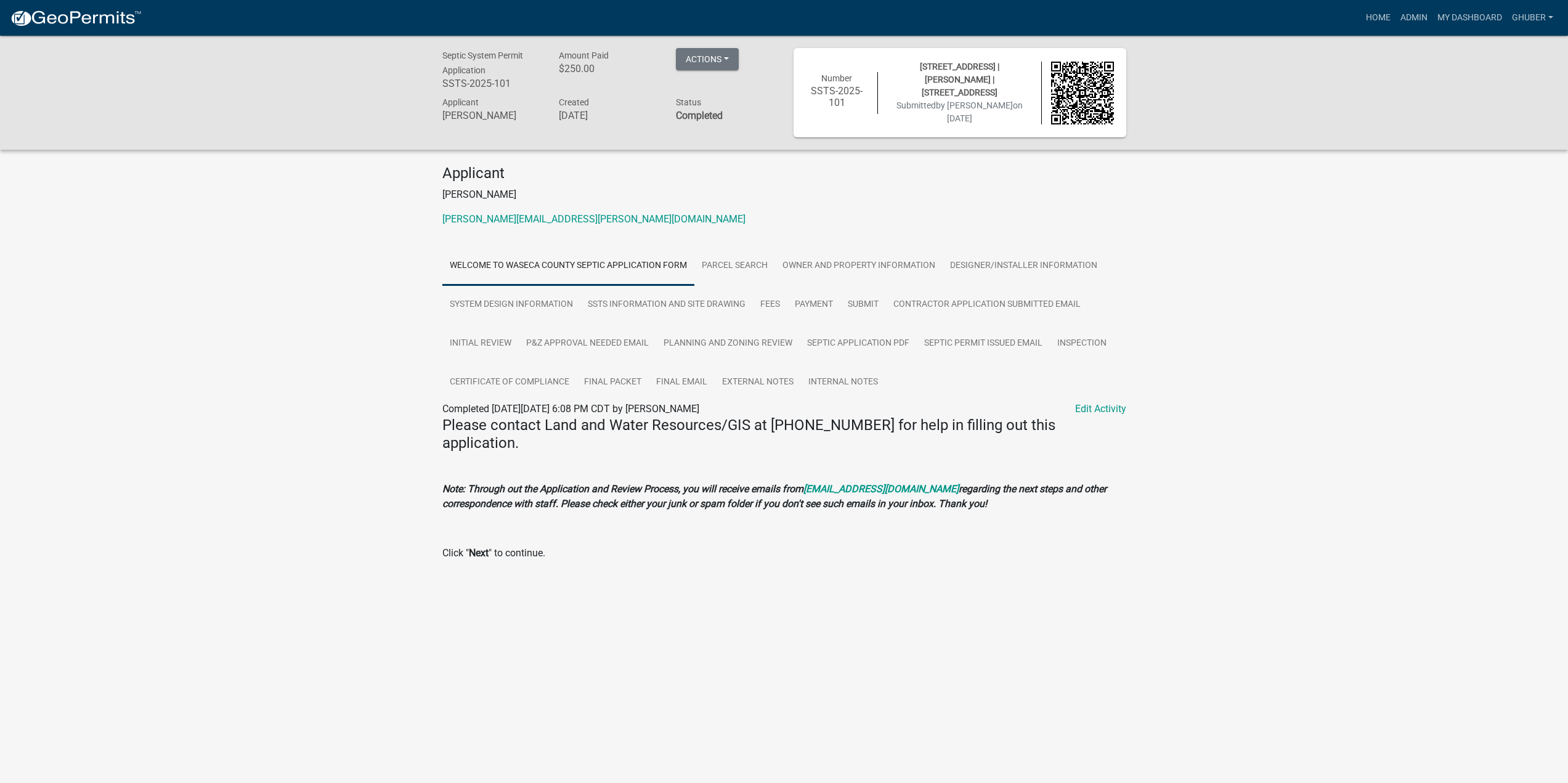
click at [1325, 279] on div "Septic System Permit Application SSTS-2025-101 Amount Paid $250.00 Actions View…" at bounding box center [784, 321] width 1568 height 571
click at [1467, 20] on link "My Dashboard" at bounding box center [1470, 18] width 75 height 23
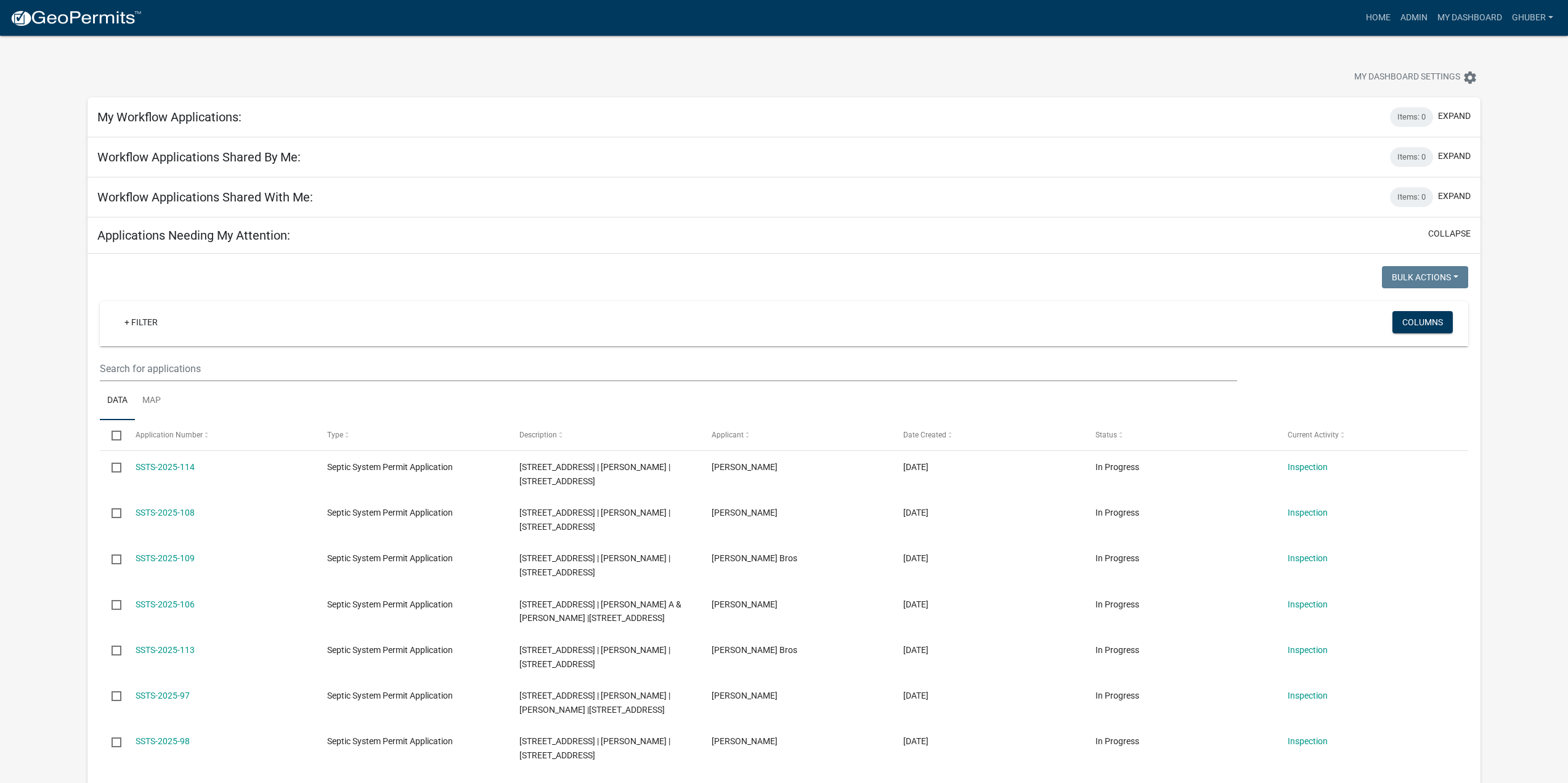
scroll to position [554, 0]
